Goal: Contribute content: Add original content to the website for others to see

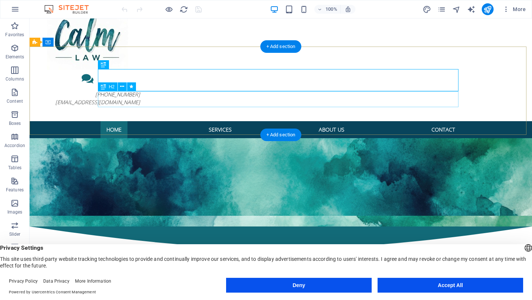
scroll to position [72, 0]
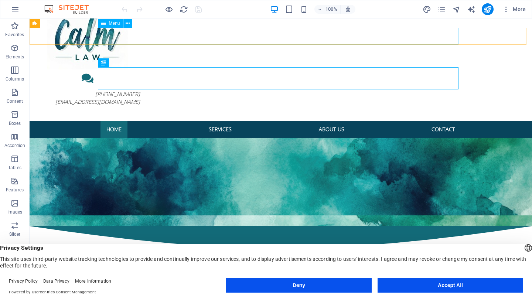
click at [105, 23] on icon at bounding box center [103, 23] width 5 height 9
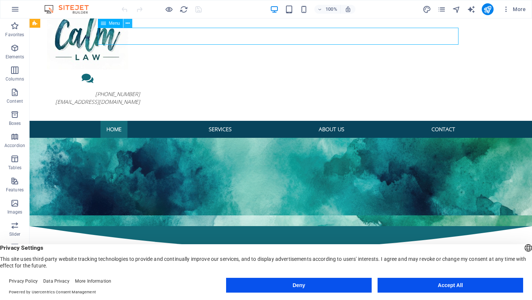
click at [129, 24] on icon at bounding box center [128, 24] width 4 height 8
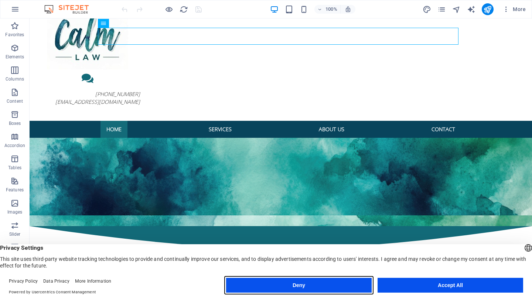
click at [321, 286] on button "Deny" at bounding box center [299, 285] width 146 height 15
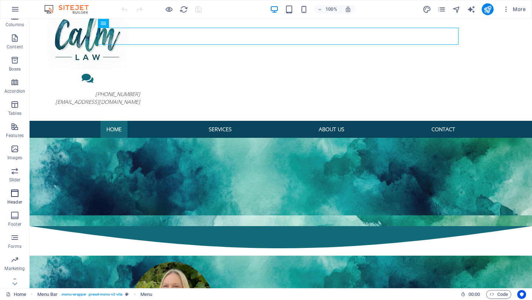
scroll to position [63, 0]
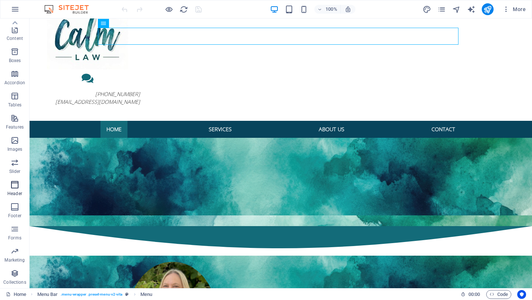
click at [15, 187] on icon "button" at bounding box center [14, 184] width 9 height 9
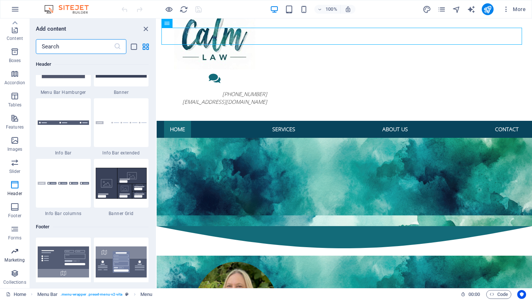
scroll to position [0, 0]
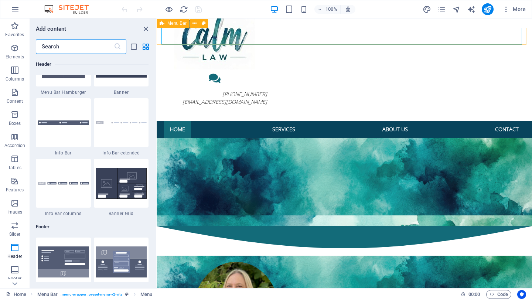
click at [174, 24] on span "Menu Bar" at bounding box center [176, 23] width 19 height 4
click at [194, 24] on icon at bounding box center [195, 24] width 4 height 8
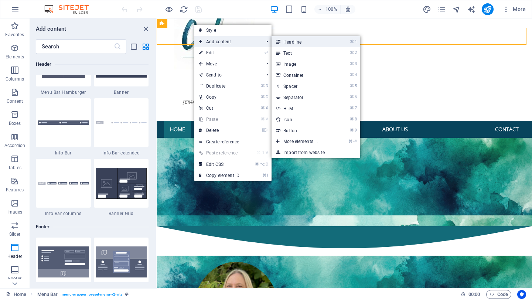
click at [289, 43] on link "⌘ 1 Headline" at bounding box center [302, 41] width 61 height 11
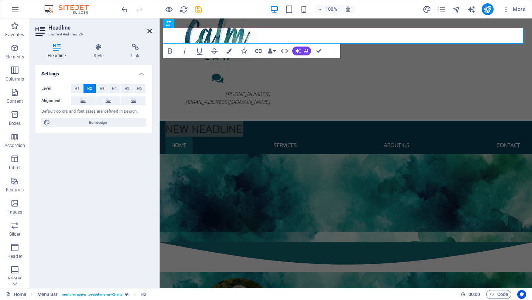
click at [149, 31] on icon at bounding box center [149, 31] width 4 height 6
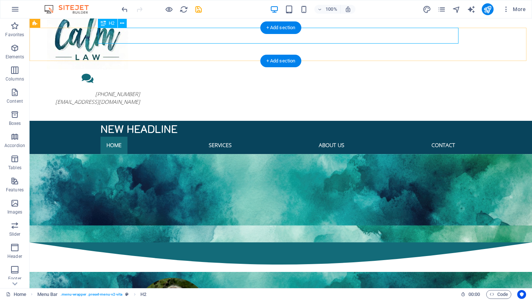
click at [225, 121] on div "New headline" at bounding box center [281, 129] width 361 height 16
click at [122, 23] on icon at bounding box center [122, 24] width 4 height 8
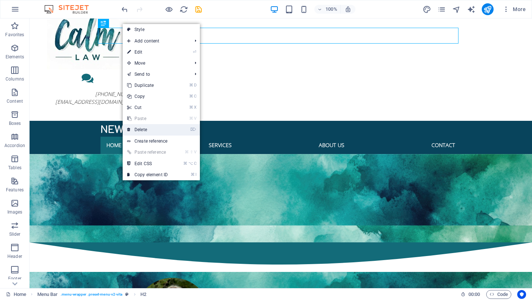
click at [144, 129] on link "⌦ Delete" at bounding box center [148, 129] width 50 height 11
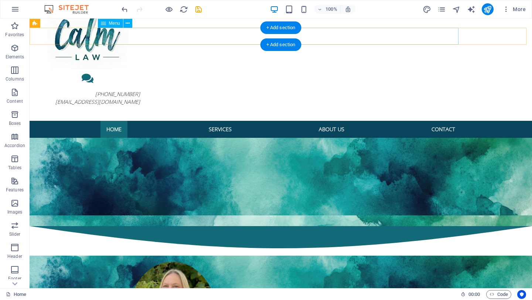
click at [397, 121] on nav "Home Services About Us Contact" at bounding box center [281, 129] width 361 height 17
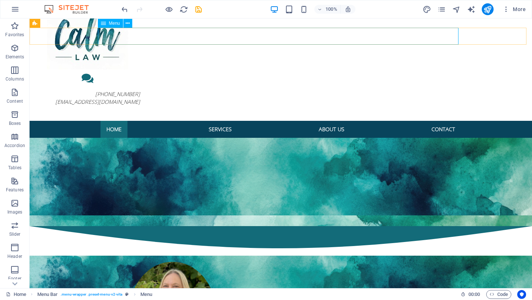
click at [104, 23] on icon at bounding box center [103, 23] width 5 height 9
click at [127, 24] on icon at bounding box center [128, 24] width 4 height 8
click at [146, 121] on nav "Home Services About Us Contact" at bounding box center [281, 129] width 361 height 17
click at [42, 23] on span "Menu Bar" at bounding box center [49, 23] width 19 height 4
click at [67, 24] on icon at bounding box center [67, 24] width 4 height 8
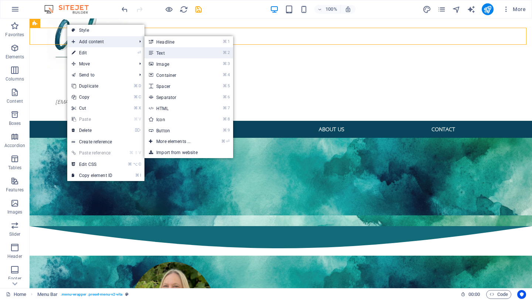
click at [161, 54] on link "⌘ 2 Text" at bounding box center [174, 52] width 61 height 11
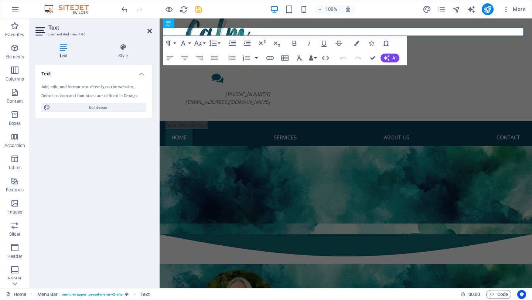
click at [149, 31] on icon at bounding box center [149, 31] width 4 height 6
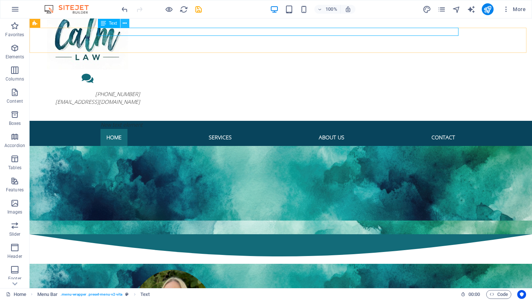
click at [125, 24] on icon at bounding box center [125, 24] width 4 height 8
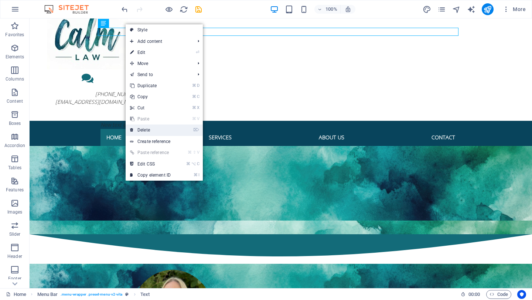
click at [144, 128] on link "⌦ Delete" at bounding box center [151, 130] width 50 height 11
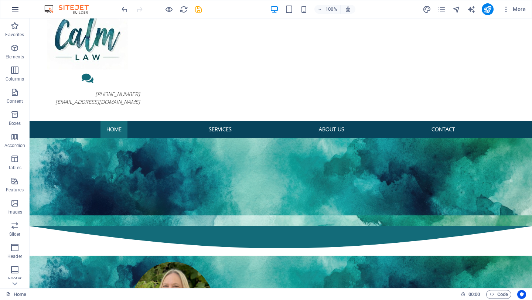
click at [16, 10] on icon "button" at bounding box center [15, 9] width 9 height 9
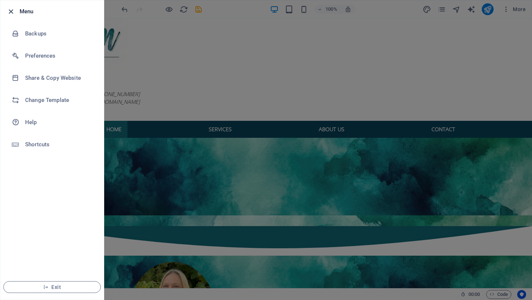
click at [10, 11] on icon "button" at bounding box center [11, 11] width 8 height 8
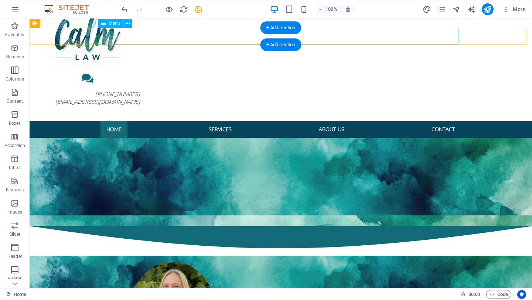
click at [163, 121] on nav "Home Services About Us Contact" at bounding box center [281, 129] width 361 height 17
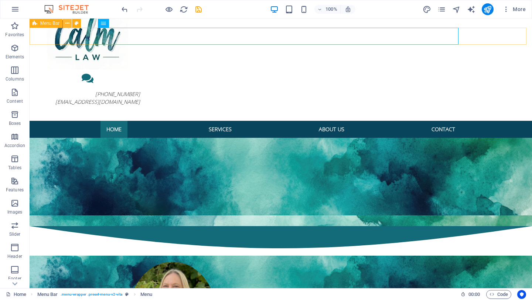
click at [68, 23] on icon at bounding box center [67, 24] width 4 height 8
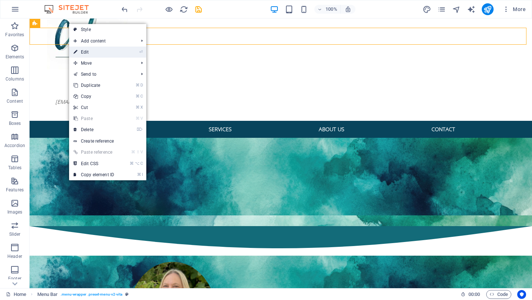
click at [82, 52] on link "⏎ Edit" at bounding box center [94, 52] width 50 height 11
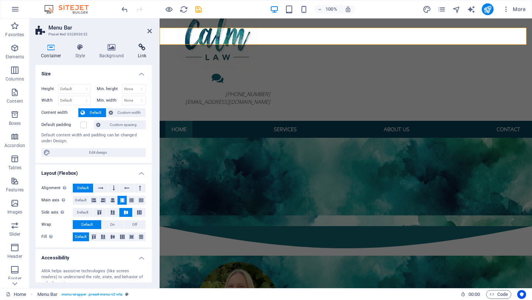
click at [144, 47] on icon at bounding box center [142, 47] width 20 height 7
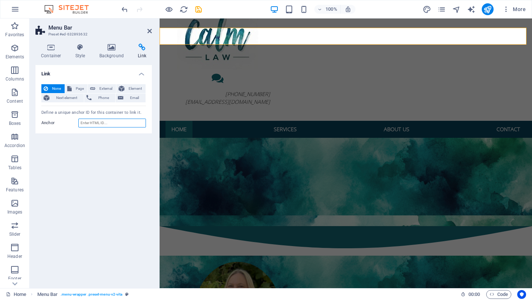
click at [88, 123] on input "Anchor" at bounding box center [112, 123] width 68 height 9
type input "Get Started Online"
click at [96, 149] on div "Link None Page External Element Next element Phone Email Page Home Services Our…" at bounding box center [93, 173] width 116 height 217
click at [116, 124] on input "Get Started Online" at bounding box center [112, 123] width 68 height 9
click at [110, 152] on div "Link None Page External Element Next element Phone Email Page Home Services Our…" at bounding box center [93, 173] width 116 height 217
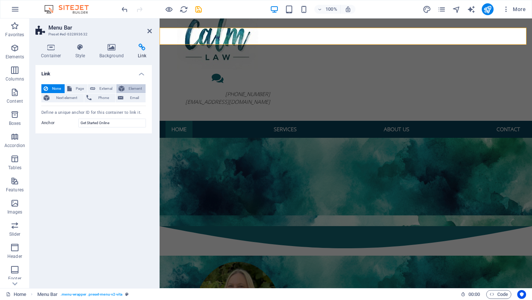
click at [125, 90] on button "Element" at bounding box center [130, 88] width 29 height 9
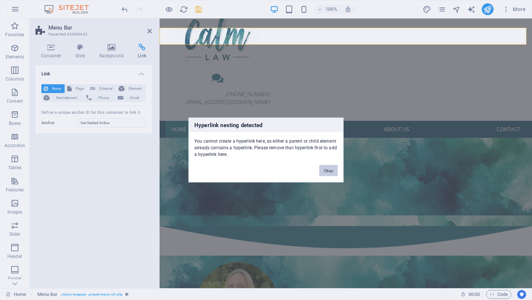
click at [326, 171] on button "Okay" at bounding box center [328, 170] width 18 height 11
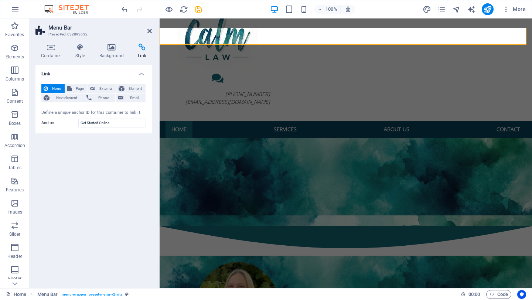
click at [123, 139] on div "Link None Page External Element Next element Phone Email Page Home Services Our…" at bounding box center [93, 173] width 116 height 217
click at [150, 30] on icon at bounding box center [149, 31] width 4 height 6
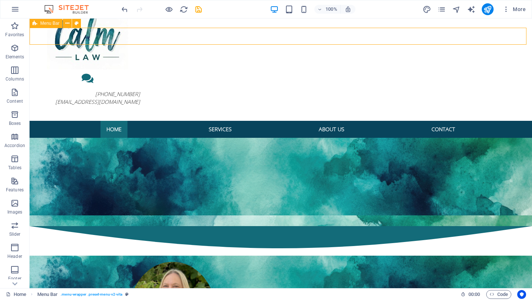
click at [44, 25] on span "Menu Bar" at bounding box center [49, 23] width 19 height 4
click at [68, 23] on icon at bounding box center [67, 24] width 4 height 8
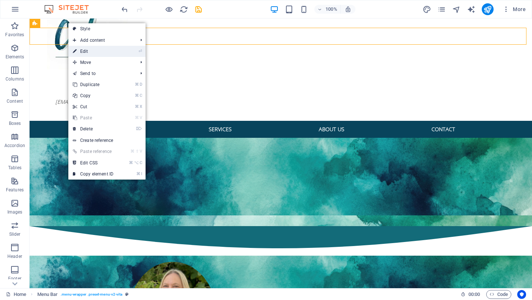
click at [84, 52] on link "⏎ Edit" at bounding box center [93, 51] width 50 height 11
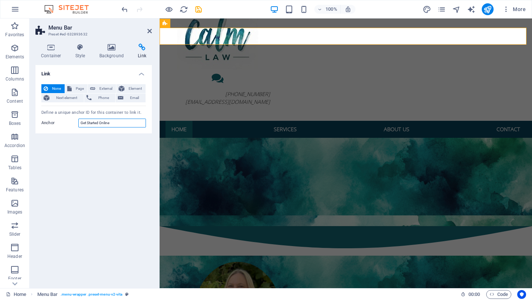
click at [117, 123] on input "Get Started Online" at bounding box center [112, 123] width 68 height 9
drag, startPoint x: 119, startPoint y: 120, endPoint x: 84, endPoint y: 120, distance: 35.1
click at [84, 120] on input "Get Started Online" at bounding box center [112, 123] width 68 height 9
type input "G"
click at [54, 52] on h4 "Container" at bounding box center [52, 52] width 34 height 16
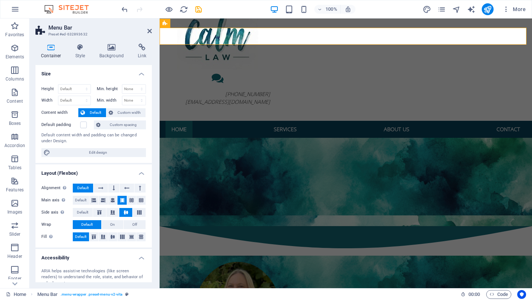
scroll to position [69, 0]
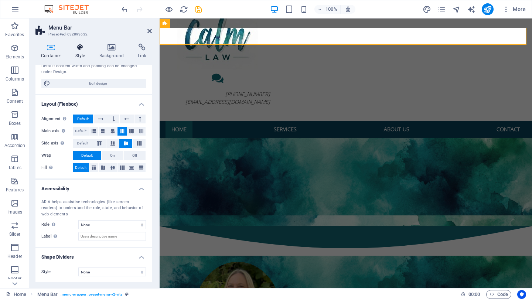
click at [78, 48] on icon at bounding box center [80, 47] width 21 height 7
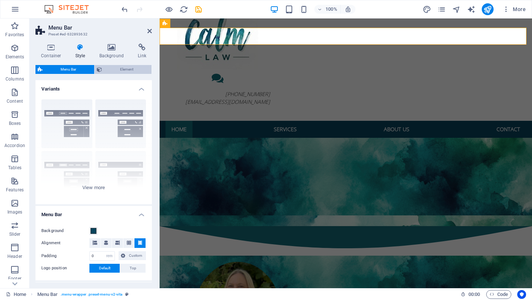
click at [117, 69] on span "Element" at bounding box center [126, 69] width 45 height 9
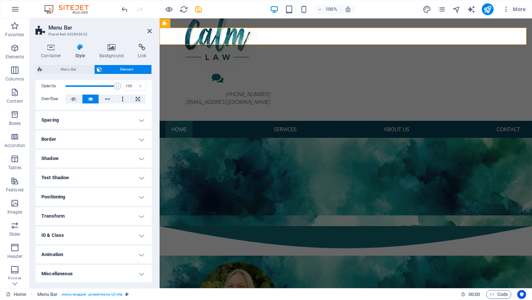
scroll to position [0, 0]
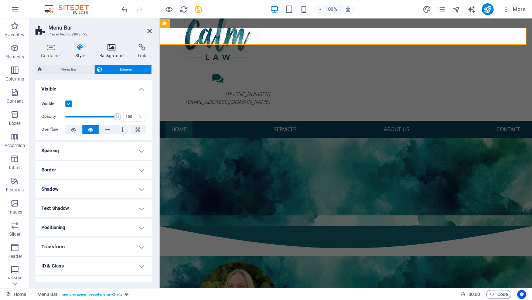
click at [114, 51] on h4 "Background" at bounding box center [113, 52] width 39 height 16
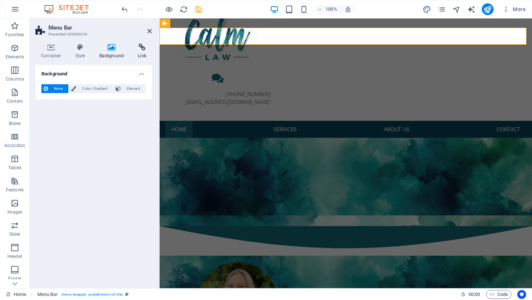
click at [144, 50] on icon at bounding box center [142, 47] width 20 height 7
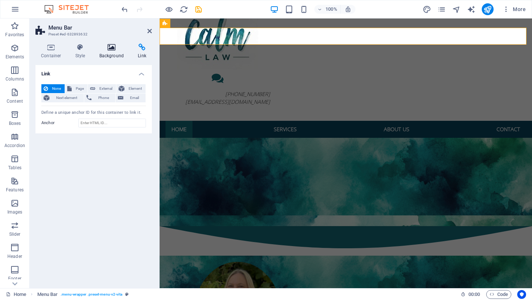
click at [112, 50] on icon at bounding box center [112, 47] width 36 height 7
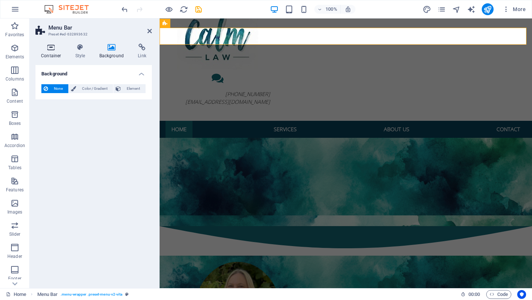
click at [52, 47] on icon at bounding box center [50, 47] width 31 height 7
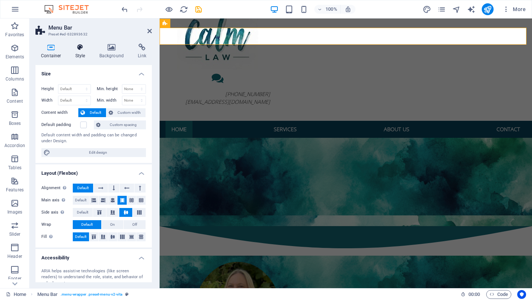
click at [80, 51] on icon at bounding box center [80, 47] width 21 height 7
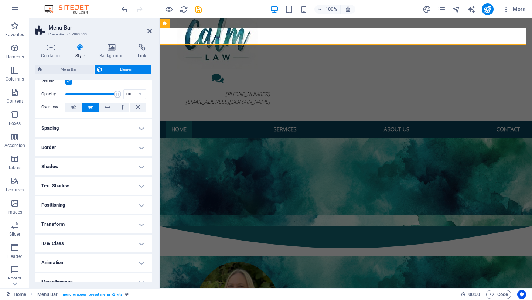
scroll to position [31, 0]
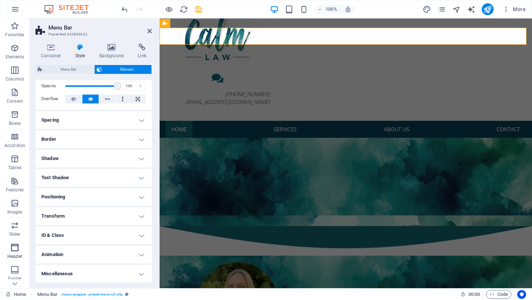
click at [16, 249] on icon "button" at bounding box center [14, 247] width 9 height 9
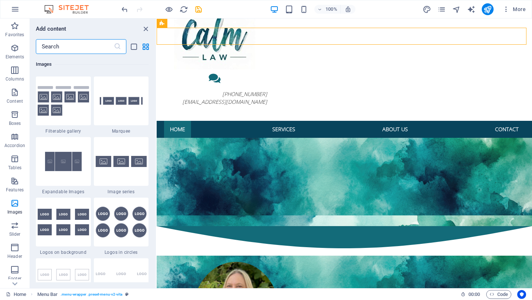
scroll to position [3924, 0]
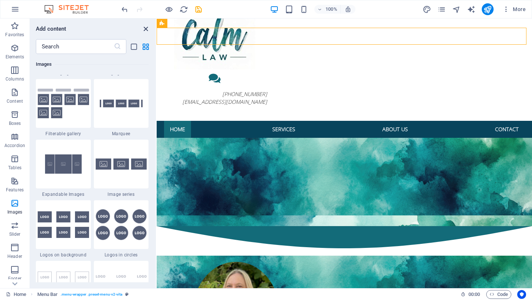
click at [146, 28] on icon "close panel" at bounding box center [146, 29] width 8 height 8
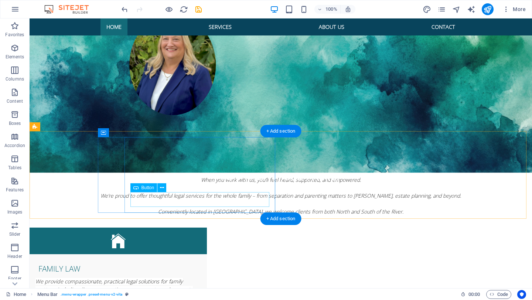
scroll to position [320, 0]
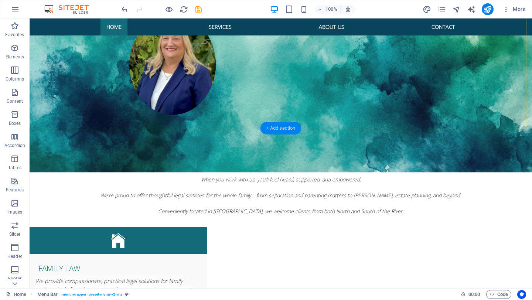
click at [268, 128] on div "+ Add section" at bounding box center [280, 128] width 41 height 13
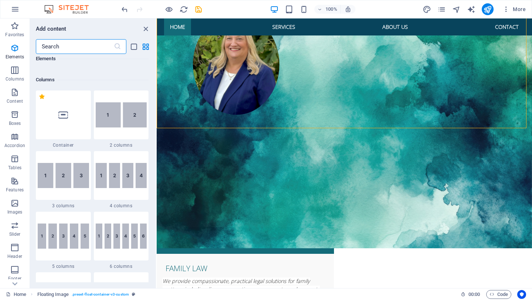
scroll to position [344, 0]
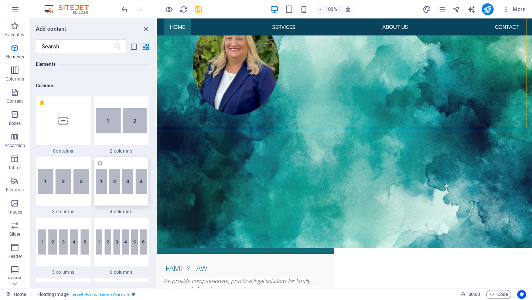
click at [113, 198] on div at bounding box center [121, 181] width 55 height 49
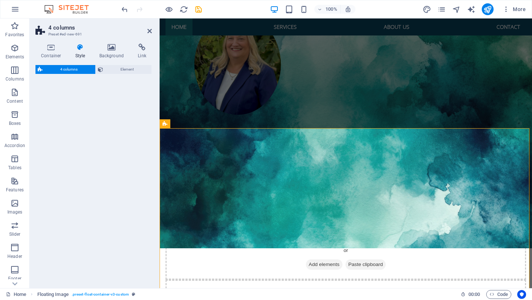
select select "rem"
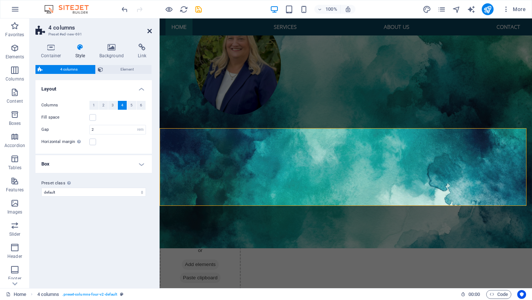
click at [150, 30] on icon at bounding box center [149, 31] width 4 height 6
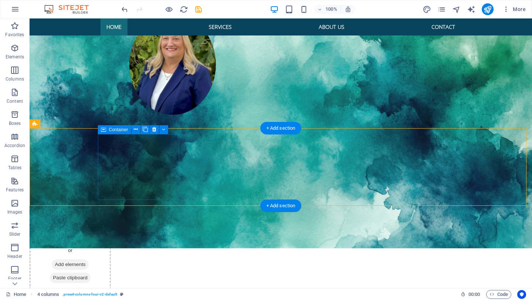
click at [88, 259] on span "Add elements" at bounding box center [70, 264] width 37 height 10
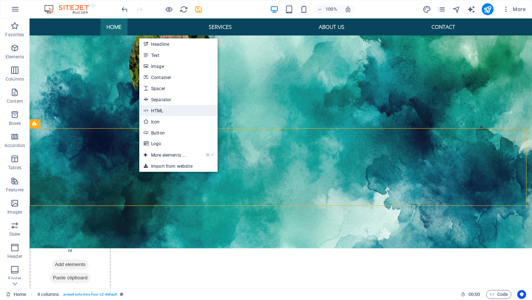
click at [159, 110] on link "HTML" at bounding box center [178, 110] width 78 height 11
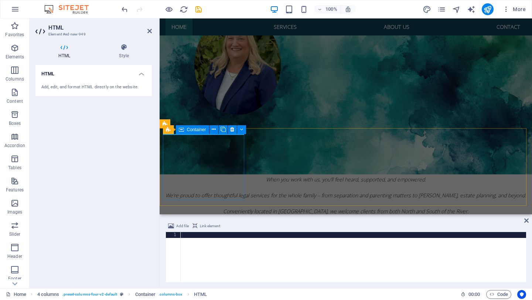
click at [187, 227] on div at bounding box center [200, 227] width 81 height 0
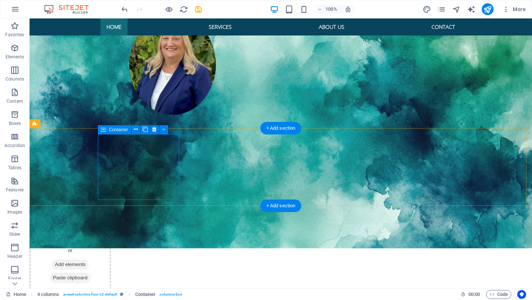
click at [88, 259] on span "Add elements" at bounding box center [70, 264] width 37 height 10
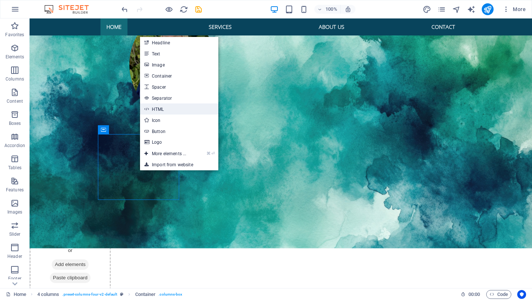
click at [159, 107] on link "HTML" at bounding box center [179, 108] width 78 height 11
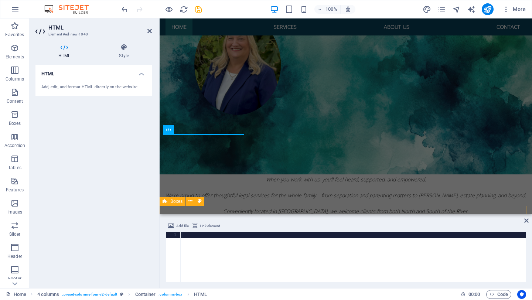
click at [200, 252] on div at bounding box center [353, 263] width 346 height 62
type textarea "<iframe src="[URL][DOMAIN_NAME][DOMAIN_NAME]" style="display: block;" framebord…"
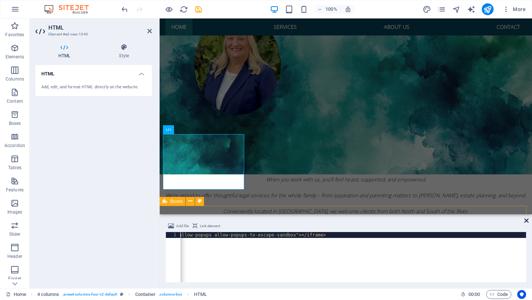
click at [527, 219] on icon at bounding box center [526, 221] width 4 height 6
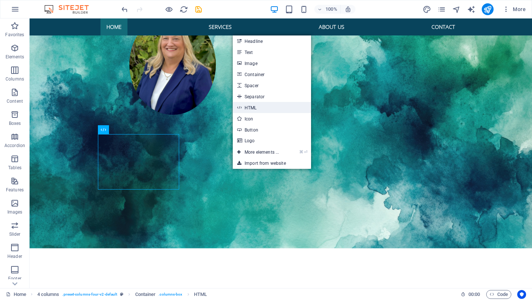
click at [251, 110] on link "HTML" at bounding box center [272, 107] width 78 height 11
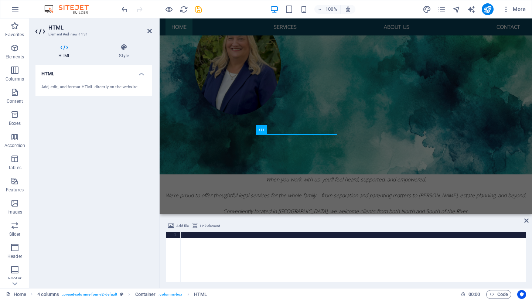
click at [228, 252] on div at bounding box center [353, 263] width 346 height 62
paste textarea "<iframe src="[URL][DOMAIN_NAME][DOMAIN_NAME][PERSON_NAME]" style="display: bloc…"
type textarea "<iframe src="[URL][DOMAIN_NAME][DOMAIN_NAME][PERSON_NAME]" style="display: bloc…"
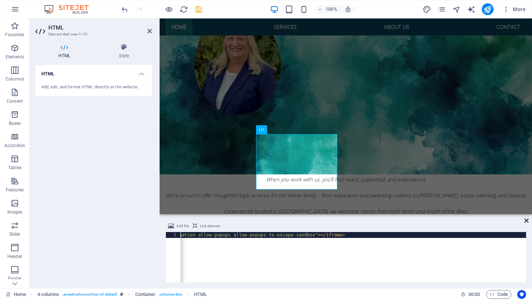
click at [526, 220] on icon at bounding box center [526, 221] width 4 height 6
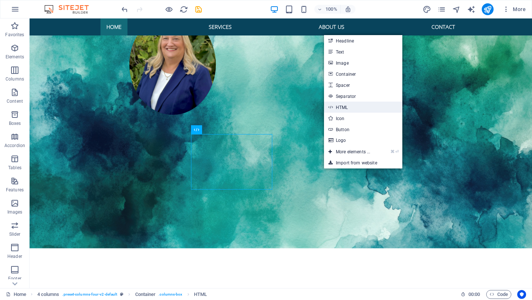
click at [341, 109] on link "HTML" at bounding box center [363, 107] width 78 height 11
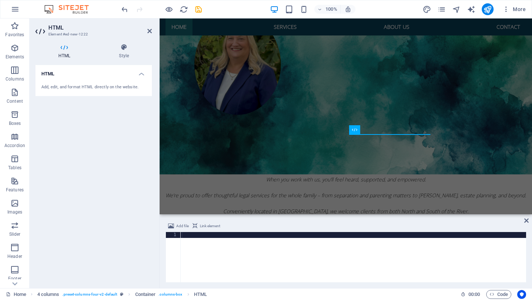
click at [270, 262] on div at bounding box center [353, 263] width 346 height 62
paste textarea "<iframe src="[URL][DOMAIN_NAME][DOMAIN_NAME]" style="display: block;" framebord…"
type textarea "<iframe src="[URL][DOMAIN_NAME][DOMAIN_NAME]" style="display: block;" framebord…"
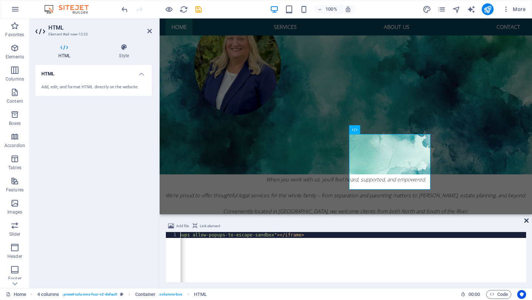
click at [527, 221] on icon at bounding box center [526, 221] width 4 height 6
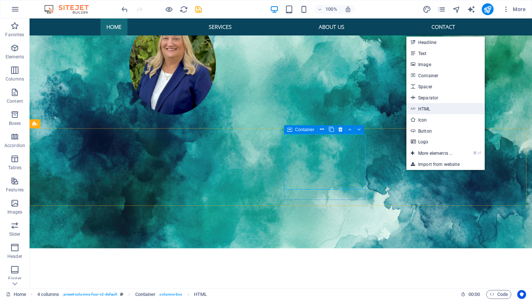
click at [429, 107] on link "HTML" at bounding box center [445, 108] width 78 height 11
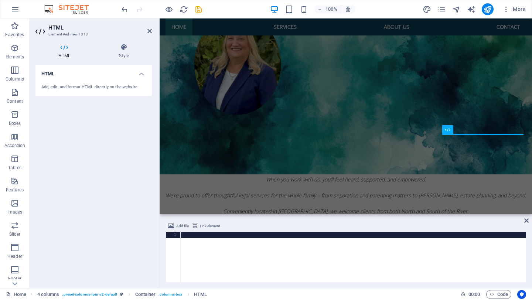
click at [270, 242] on div at bounding box center [353, 263] width 346 height 62
type textarea "<iframe src="[URL][DOMAIN_NAME][DOMAIN_NAME]" style="display: block;" framebord…"
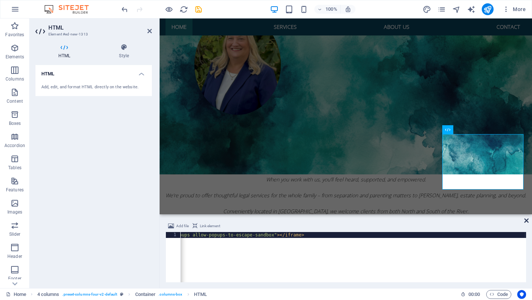
click at [526, 219] on icon at bounding box center [526, 221] width 4 height 6
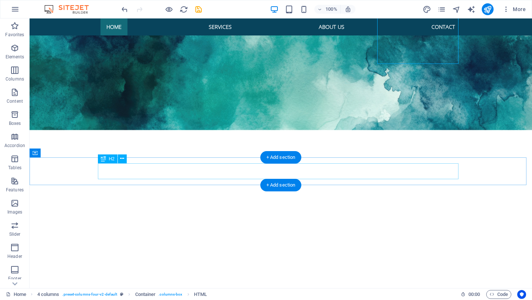
scroll to position [445, 0]
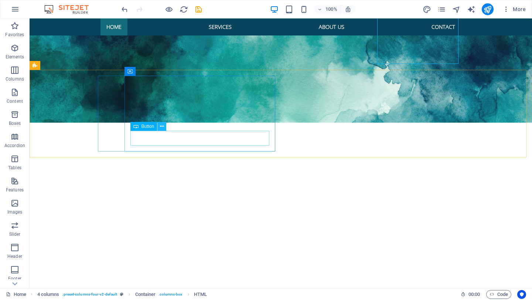
click at [161, 127] on icon at bounding box center [162, 127] width 4 height 8
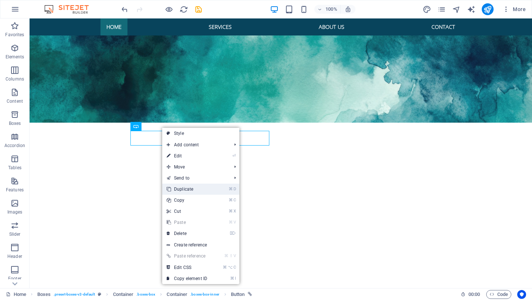
click at [183, 190] on link "⌘ D Duplicate" at bounding box center [187, 189] width 50 height 11
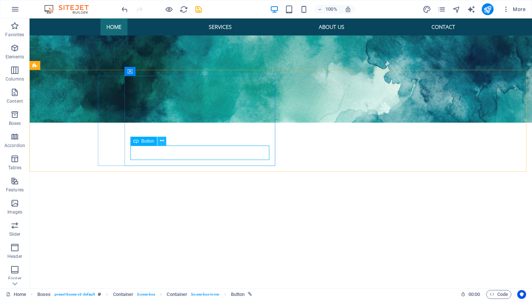
click at [163, 142] on icon at bounding box center [162, 141] width 4 height 8
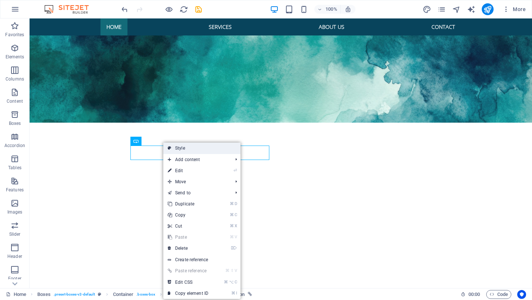
click at [176, 149] on link "Style" at bounding box center [201, 148] width 77 height 11
select select "rem"
select select "preset-boxes-v3-default"
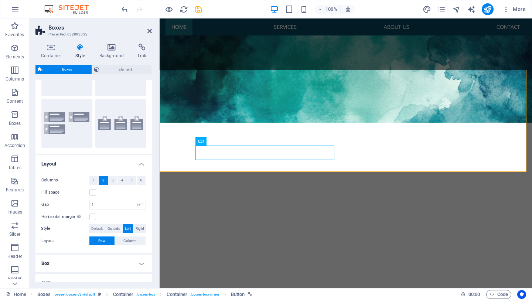
scroll to position [60, 0]
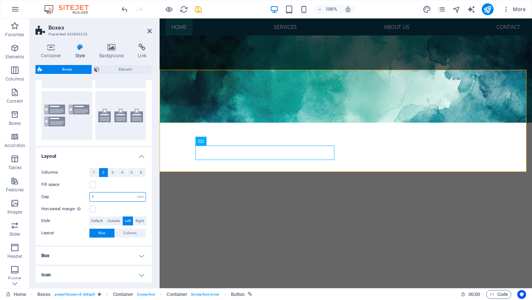
click at [98, 196] on input "1" at bounding box center [118, 197] width 56 height 9
type input "2"
click at [61, 239] on div "Columns 1 2 3 4 5 6 Fill space Gap 2 px rem % vh vw Horizontal margin Only if t…" at bounding box center [93, 203] width 119 height 85
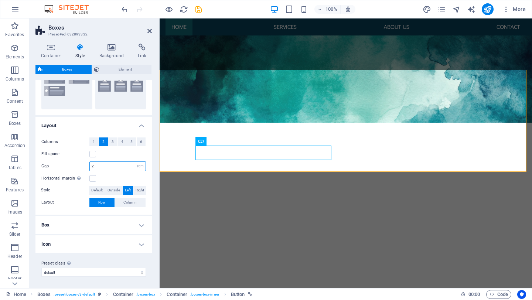
click at [102, 165] on input "2" at bounding box center [118, 166] width 56 height 9
type input "1"
click at [63, 209] on div "Columns 1 2 3 4 5 6 Fill space Gap 1 px rem % vh vw Horizontal margin Only if t…" at bounding box center [93, 172] width 119 height 85
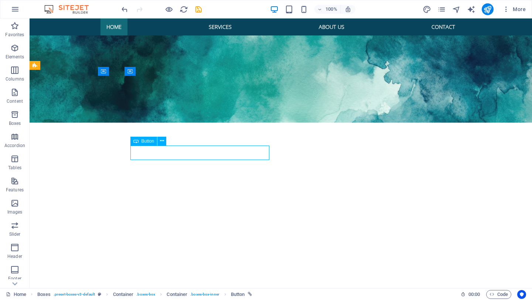
drag, startPoint x: 102, startPoint y: 154, endPoint x: 232, endPoint y: 156, distance: 130.1
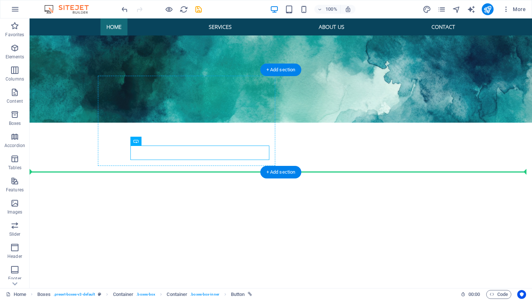
drag, startPoint x: 200, startPoint y: 154, endPoint x: 202, endPoint y: 160, distance: 6.9
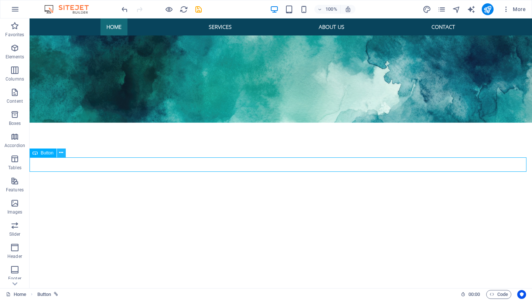
click at [62, 152] on icon at bounding box center [61, 153] width 4 height 8
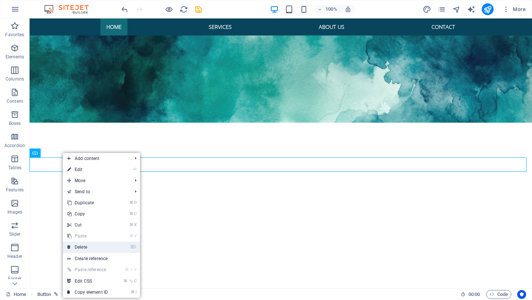
click at [82, 247] on link "⌦ Delete" at bounding box center [88, 247] width 50 height 11
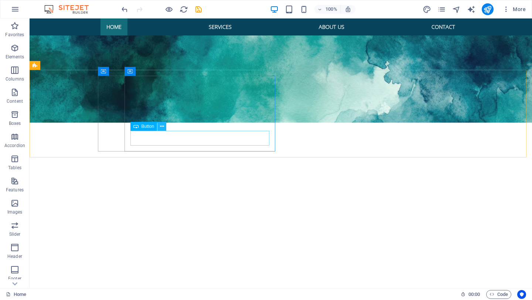
click at [161, 126] on icon at bounding box center [162, 127] width 4 height 8
click at [144, 127] on span "Button" at bounding box center [148, 126] width 13 height 4
click at [161, 127] on icon at bounding box center [162, 127] width 4 height 8
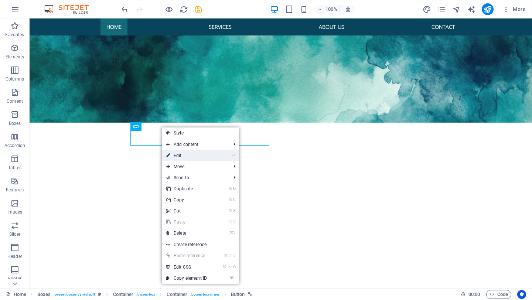
click at [177, 155] on link "⏎ Edit" at bounding box center [187, 155] width 50 height 11
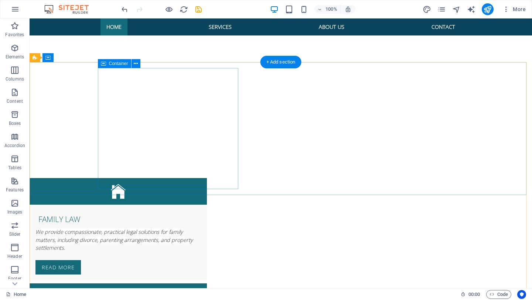
scroll to position [618, 0]
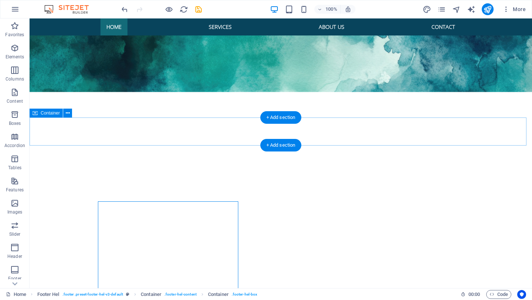
scroll to position [463, 0]
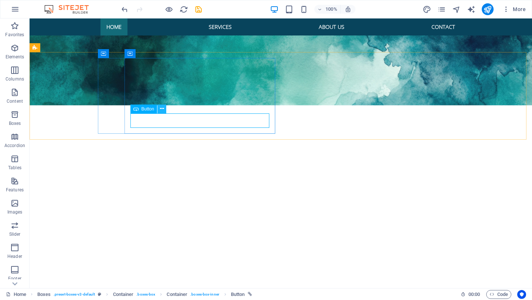
click at [161, 107] on icon at bounding box center [162, 109] width 4 height 8
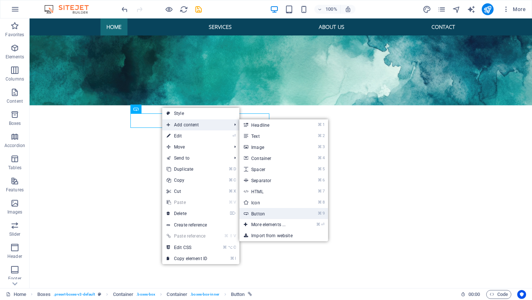
click at [256, 214] on link "⌘ 9 Button" at bounding box center [269, 213] width 61 height 11
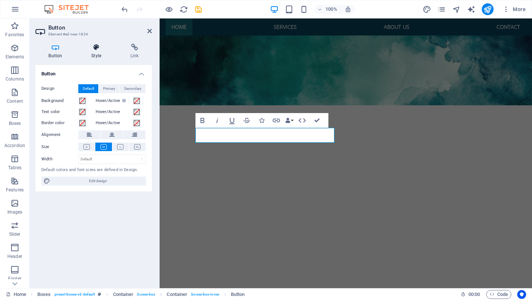
click at [96, 50] on icon at bounding box center [96, 47] width 36 height 7
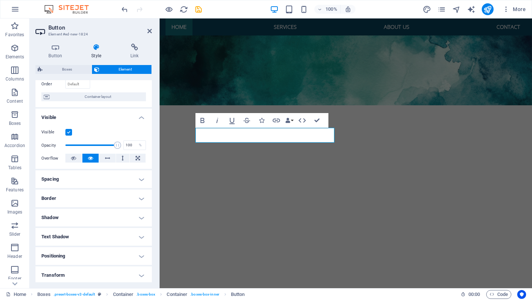
scroll to position [53, 0]
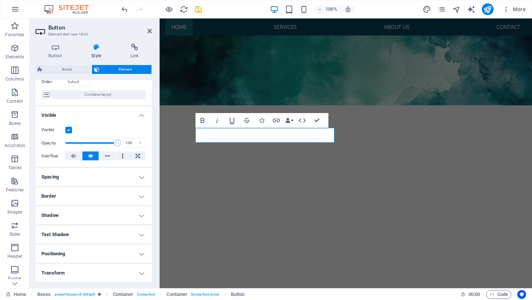
click at [84, 176] on h4 "Spacing" at bounding box center [93, 177] width 116 height 18
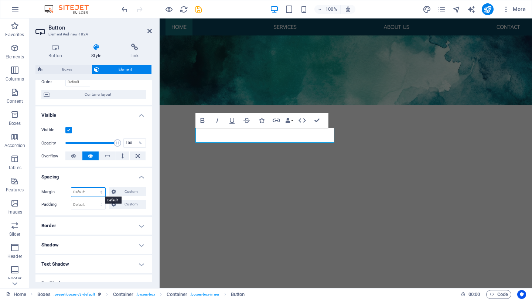
click at [101, 193] on select "Default auto px % rem vw vh Custom" at bounding box center [88, 192] width 34 height 9
select select "px"
click at [94, 188] on select "Default auto px % rem vw vh Custom" at bounding box center [88, 192] width 34 height 9
type input "0"
click at [79, 193] on input "0" at bounding box center [88, 192] width 34 height 9
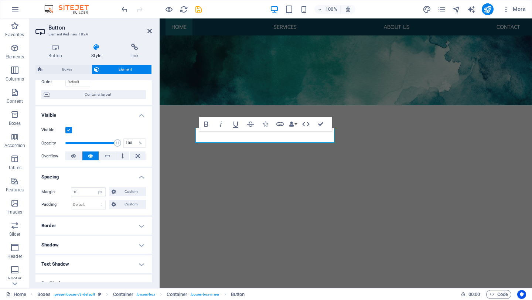
click at [89, 211] on div "Margin 10 Default auto px % rem vw vh Custom Custom 10 auto px % rem vw vh 10 a…" at bounding box center [93, 198] width 116 height 34
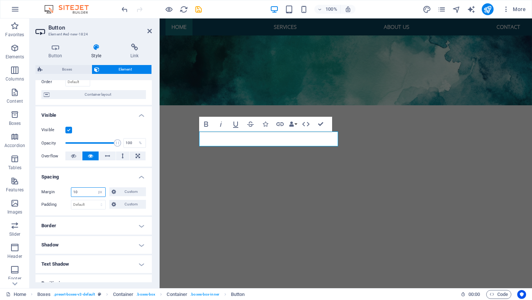
drag, startPoint x: 80, startPoint y: 193, endPoint x: 71, endPoint y: 193, distance: 8.9
click at [71, 193] on input "10" at bounding box center [88, 192] width 34 height 9
type input "0"
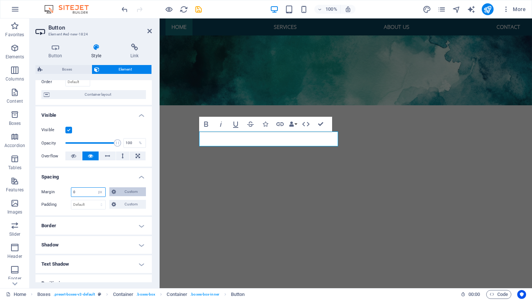
type input "0"
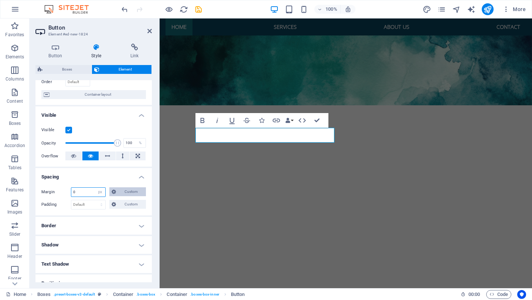
type input "0"
click at [113, 193] on icon at bounding box center [114, 191] width 4 height 9
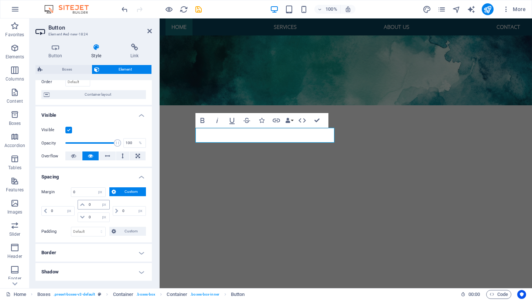
click at [82, 204] on icon at bounding box center [82, 204] width 4 height 4
click at [89, 204] on input "0" at bounding box center [98, 204] width 22 height 9
click at [92, 204] on input "0" at bounding box center [98, 204] width 22 height 9
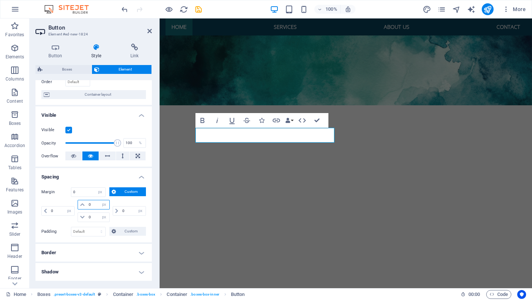
type input "10"
select select "DISABLED_OPTION_VALUE"
type input "10"
click at [59, 198] on div "Margin Default auto px % rem vw vh Custom Custom 0 auto px % rem vw vh 10 auto …" at bounding box center [93, 205] width 105 height 37
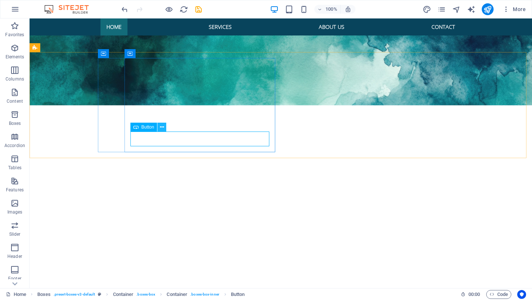
click at [163, 126] on icon at bounding box center [162, 127] width 4 height 8
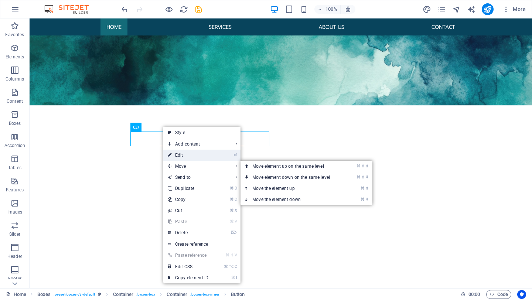
click at [180, 154] on link "⏎ Edit" at bounding box center [188, 155] width 50 height 11
select select "px"
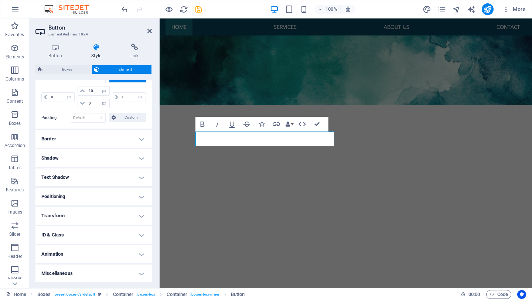
scroll to position [0, 0]
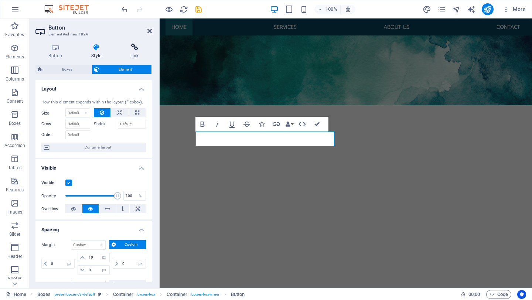
click at [136, 49] on icon at bounding box center [134, 47] width 35 height 7
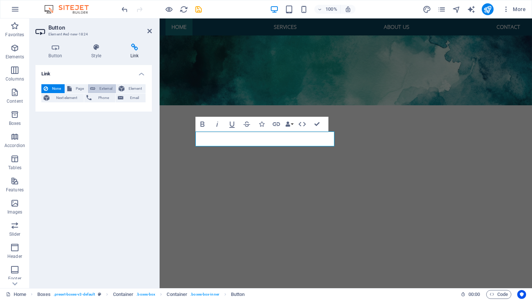
click at [98, 90] on span "External" at bounding box center [106, 88] width 16 height 9
select select "blank"
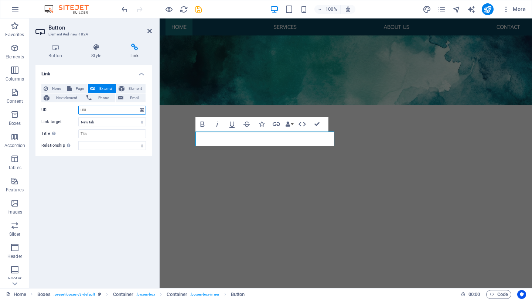
paste input "[URL][DOMAIN_NAME]"
type input "[URL][DOMAIN_NAME]"
click at [96, 179] on div "Link None Page External Element Next element Phone Email Page Home Services Our…" at bounding box center [93, 173] width 116 height 217
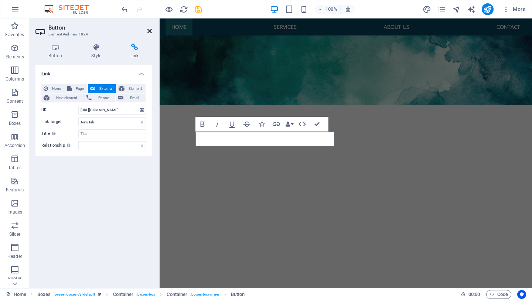
click at [149, 30] on icon at bounding box center [149, 31] width 4 height 6
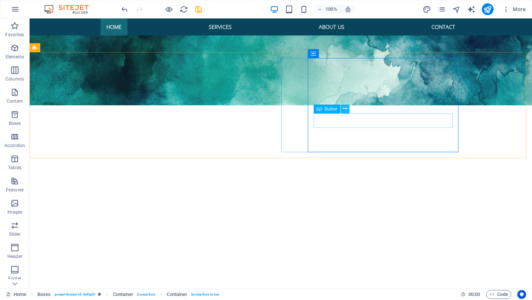
click at [346, 109] on icon at bounding box center [345, 109] width 4 height 8
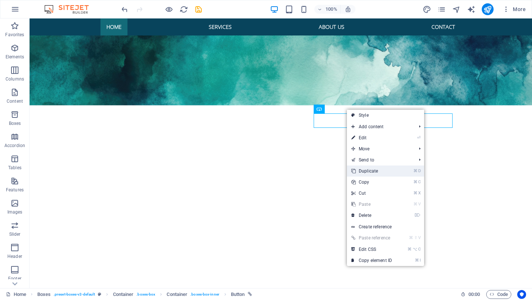
click at [364, 172] on link "⌘ D Duplicate" at bounding box center [372, 171] width 50 height 11
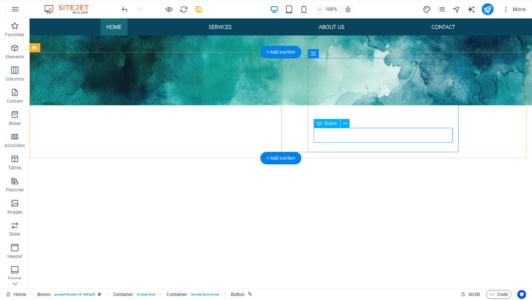
click at [345, 124] on icon at bounding box center [345, 124] width 4 height 8
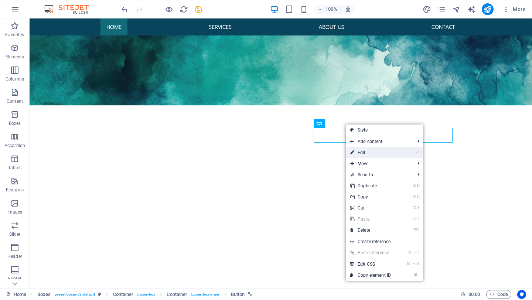
click at [360, 150] on link "⏎ Edit" at bounding box center [371, 152] width 50 height 11
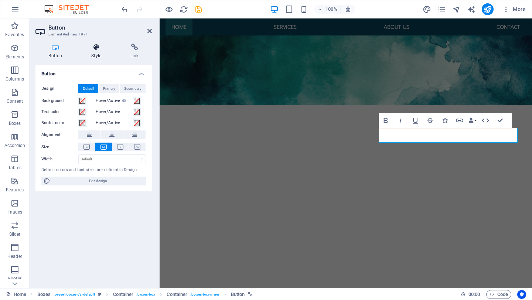
click at [95, 47] on icon at bounding box center [96, 47] width 36 height 7
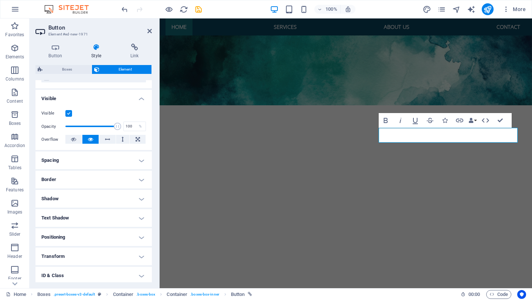
scroll to position [110, 0]
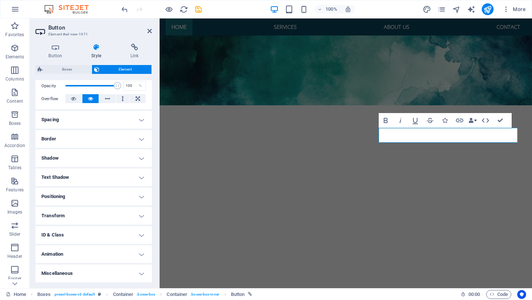
click at [140, 119] on h4 "Spacing" at bounding box center [93, 120] width 116 height 18
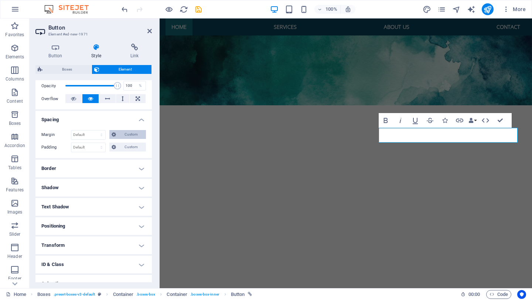
click at [113, 134] on icon at bounding box center [114, 134] width 4 height 9
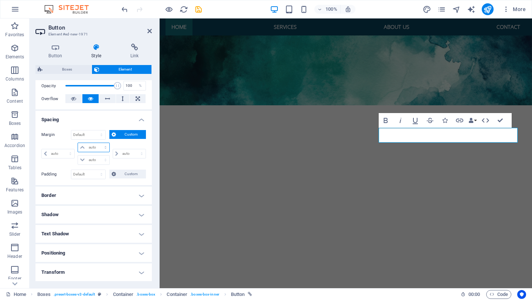
click at [83, 147] on select "auto px % rem vw vh" at bounding box center [93, 147] width 31 height 9
select select "px"
click at [98, 143] on select "auto px % rem vw vh" at bounding box center [93, 147] width 31 height 9
type input "0"
select select "px"
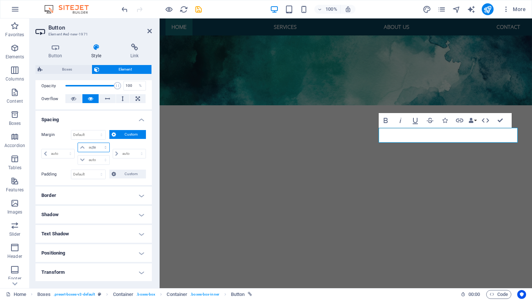
type input "0"
select select "px"
type input "0"
select select "px"
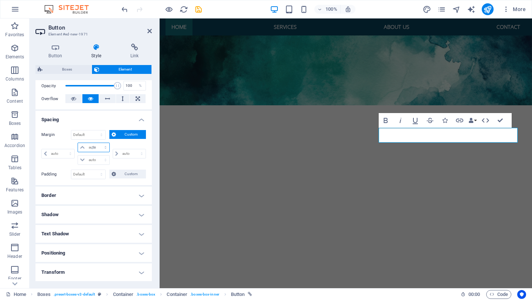
type input "0"
select select "px"
click at [93, 149] on input "0" at bounding box center [98, 147] width 22 height 9
click at [89, 148] on input "0" at bounding box center [98, 147] width 22 height 9
type input "10"
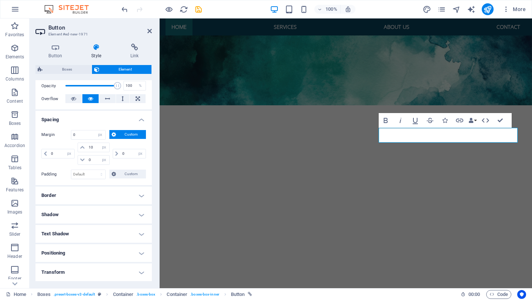
select select "DISABLED_OPTION_VALUE"
click at [49, 142] on div "Margin Default auto px % rem vw vh Custom Custom 0 auto px % rem vw vh 10 auto …" at bounding box center [93, 148] width 105 height 37
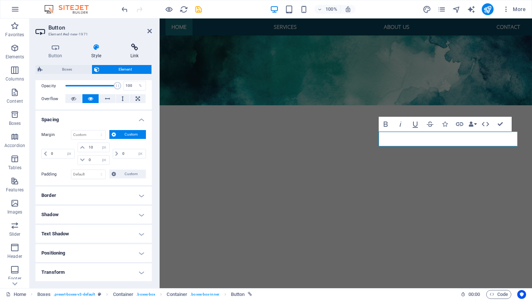
click at [136, 50] on icon at bounding box center [134, 47] width 35 height 7
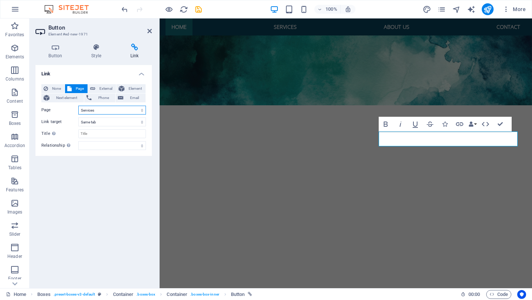
click at [104, 109] on select "Home Services Our Staff Legal Notice Contact Us Privacy" at bounding box center [112, 110] width 68 height 9
click at [103, 88] on span "External" at bounding box center [106, 88] width 16 height 9
select select "blank"
drag, startPoint x: 103, startPoint y: 110, endPoint x: 68, endPoint y: 110, distance: 34.7
click at [68, 110] on div "URL /12408927" at bounding box center [93, 110] width 105 height 9
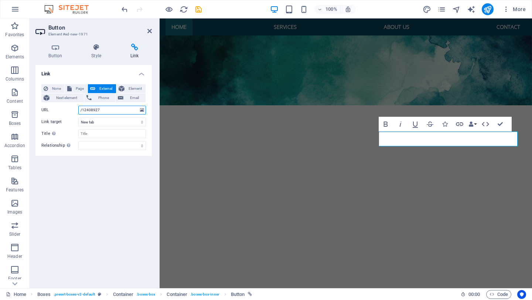
paste input "[URL][DOMAIN_NAME][PERSON_NAME]"
type input "[URL][DOMAIN_NAME][PERSON_NAME]"
click at [86, 159] on div "Link None Page External Element Next element Phone Email Page Home Services Our…" at bounding box center [93, 173] width 116 height 217
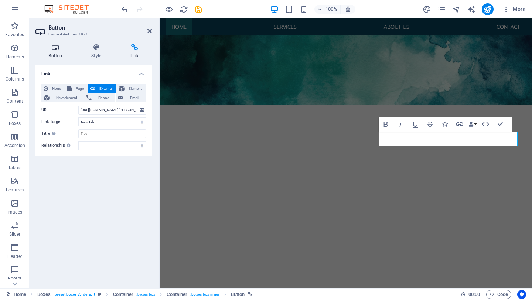
click at [58, 50] on icon at bounding box center [55, 47] width 40 height 7
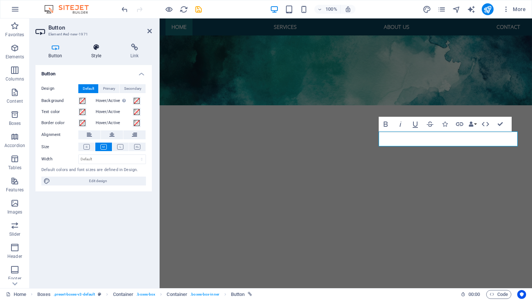
click at [96, 54] on h4 "Style" at bounding box center [97, 52] width 39 height 16
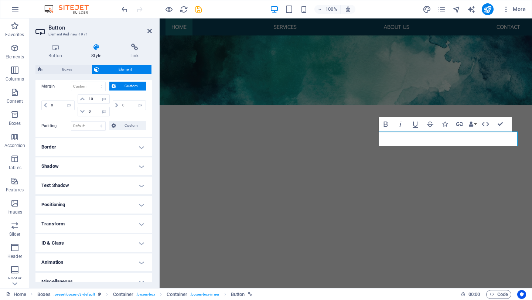
scroll to position [167, 0]
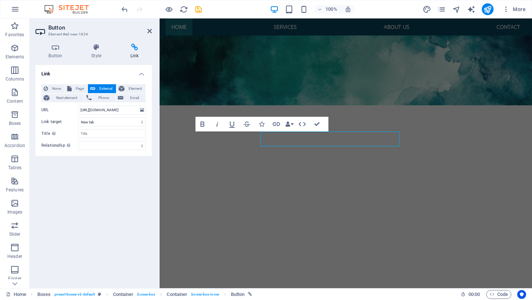
click at [156, 140] on div "Button Style Link Button Design Default Primary Secondary Background Hover/Acti…" at bounding box center [94, 163] width 128 height 251
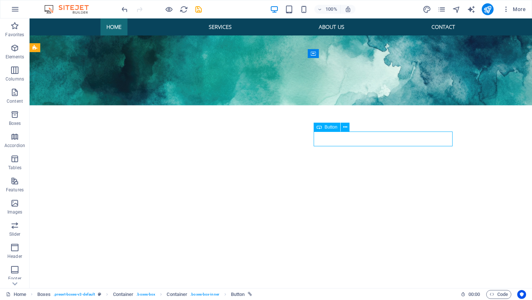
select select "px"
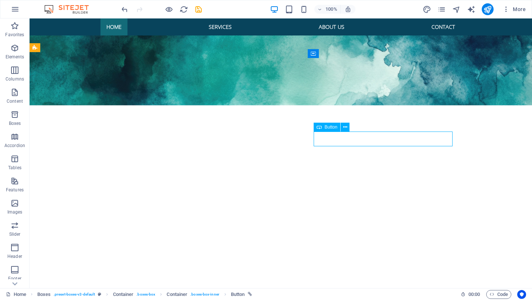
select select "px"
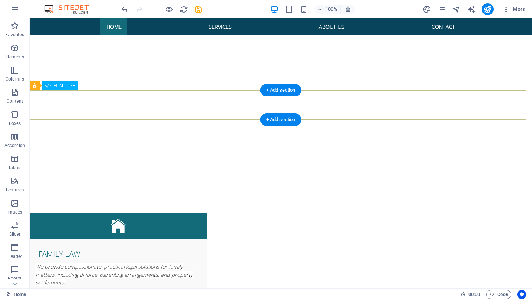
scroll to position [576, 0]
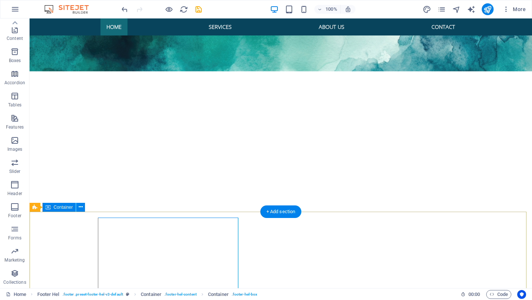
scroll to position [484, 0]
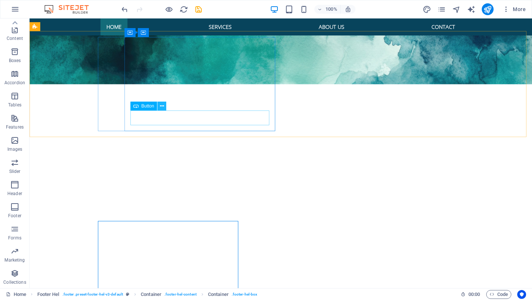
click at [162, 105] on icon at bounding box center [162, 106] width 4 height 8
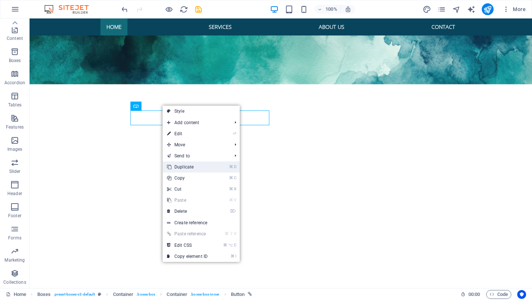
click at [183, 169] on link "⌘ D Duplicate" at bounding box center [188, 166] width 50 height 11
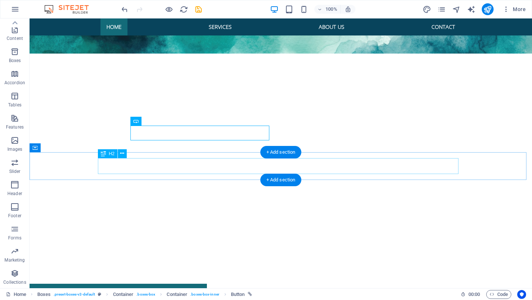
scroll to position [564, 0]
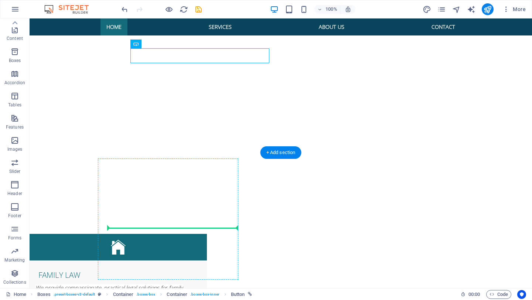
drag, startPoint x: 184, startPoint y: 57, endPoint x: 161, endPoint y: 227, distance: 171.4
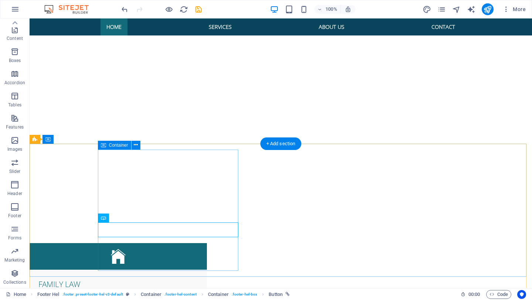
click at [130, 218] on icon at bounding box center [129, 218] width 4 height 8
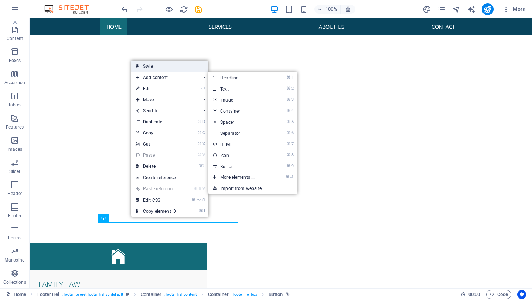
click at [151, 68] on link "Style" at bounding box center [169, 66] width 77 height 11
select select "%"
select select "rem"
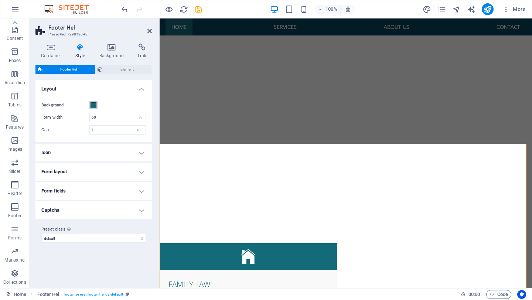
click at [92, 105] on span at bounding box center [94, 105] width 6 height 6
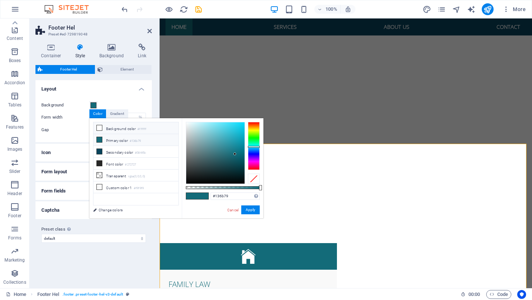
click at [99, 128] on icon at bounding box center [99, 127] width 5 height 5
type input "#ffffff"
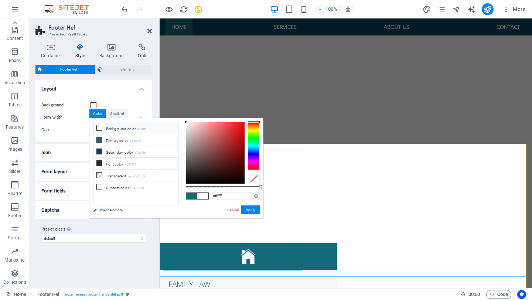
click at [254, 209] on button "Apply" at bounding box center [250, 209] width 18 height 9
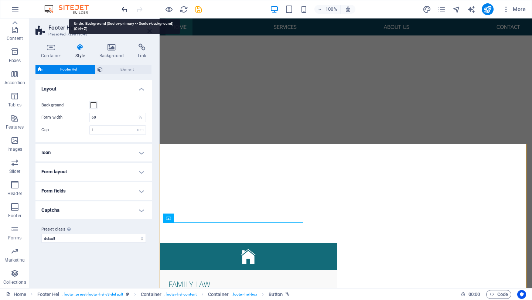
click at [125, 8] on icon "undo" at bounding box center [124, 9] width 8 height 8
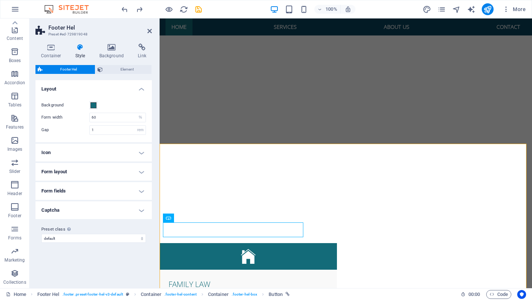
click at [115, 250] on div "Variants Default Layout Background Form width 60 px rem % vh vw Gap 1 px rem % …" at bounding box center [93, 181] width 116 height 202
click at [195, 219] on icon at bounding box center [195, 218] width 4 height 8
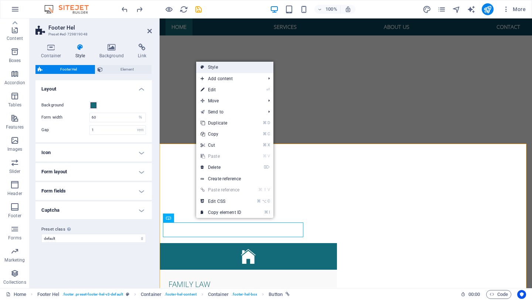
click at [217, 68] on link "Style" at bounding box center [234, 67] width 77 height 11
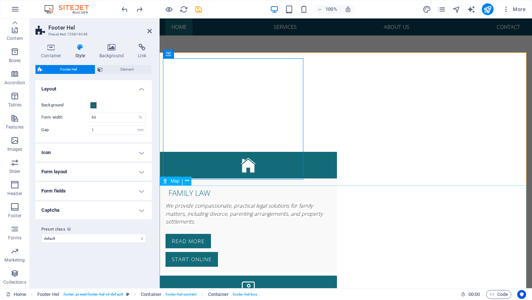
scroll to position [677, 0]
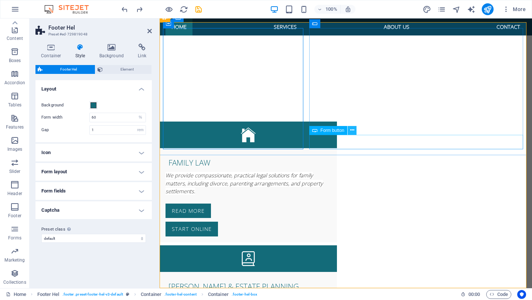
click at [353, 133] on icon at bounding box center [352, 130] width 4 height 8
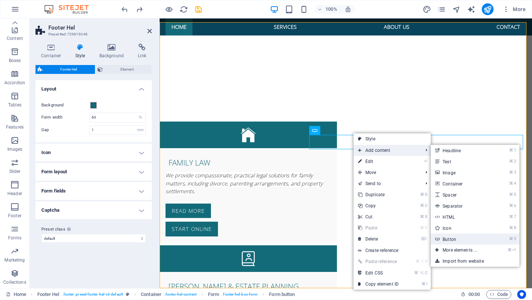
click at [450, 241] on link "⌘ 9 Button" at bounding box center [461, 239] width 61 height 11
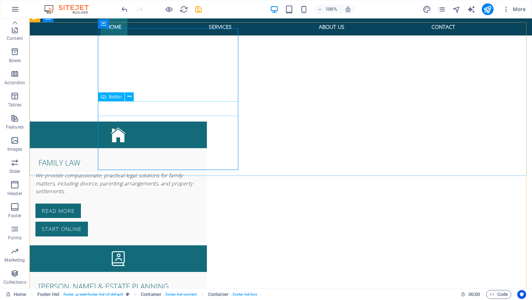
click at [128, 97] on icon at bounding box center [129, 97] width 4 height 8
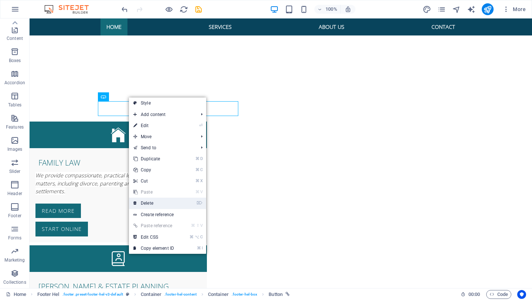
click at [145, 203] on link "⌦ Delete" at bounding box center [154, 203] width 50 height 11
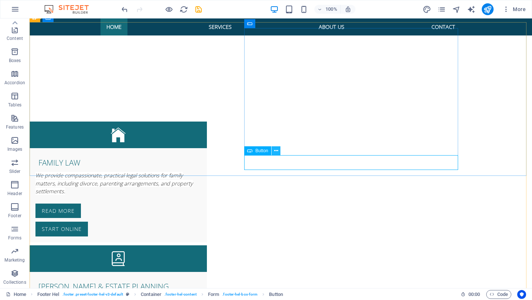
click at [277, 150] on icon at bounding box center [276, 151] width 4 height 8
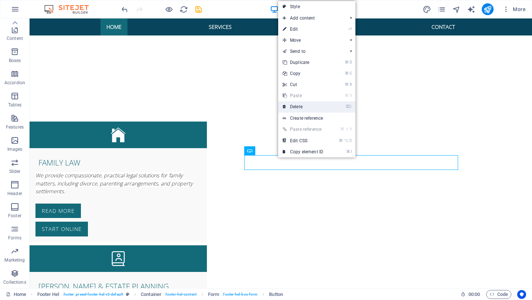
click at [297, 106] on link "⌦ Delete" at bounding box center [303, 106] width 50 height 11
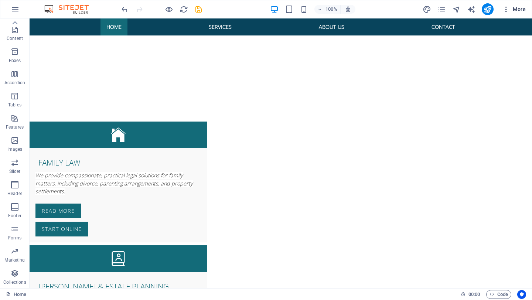
click at [506, 8] on icon "button" at bounding box center [506, 9] width 7 height 7
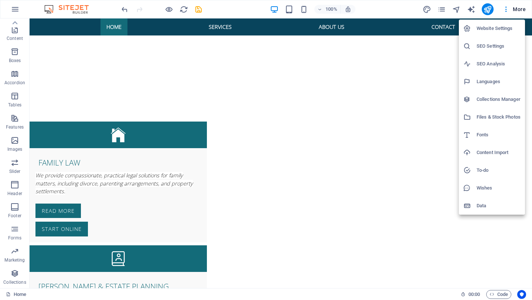
click at [519, 9] on div at bounding box center [266, 150] width 532 height 300
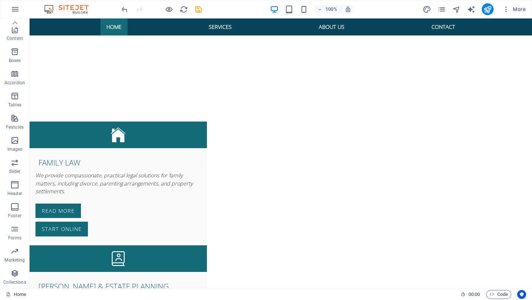
click at [519, 9] on span "More" at bounding box center [514, 9] width 23 height 7
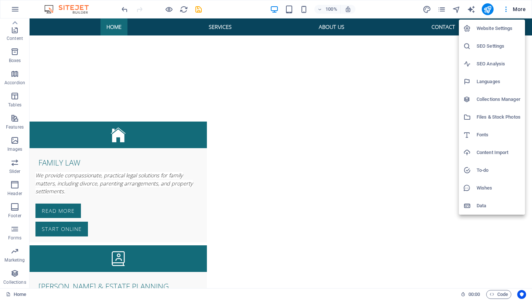
click at [140, 137] on div at bounding box center [266, 150] width 532 height 300
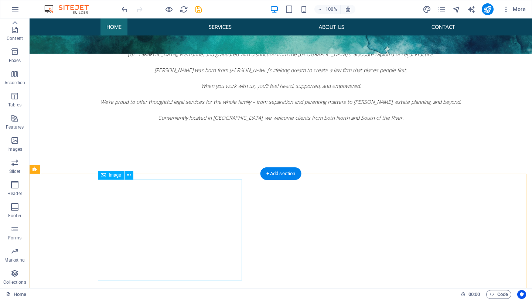
scroll to position [0, 0]
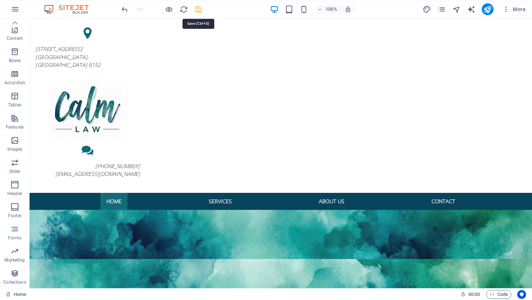
click at [200, 10] on icon "save" at bounding box center [198, 9] width 8 height 8
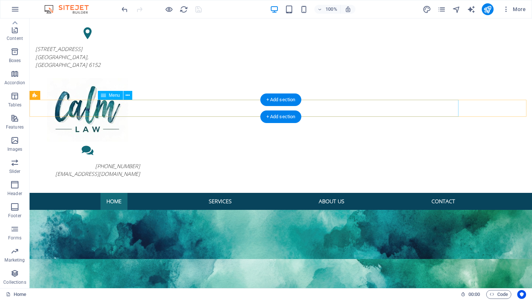
click at [216, 193] on nav "Home Services About Us Contact" at bounding box center [281, 201] width 361 height 17
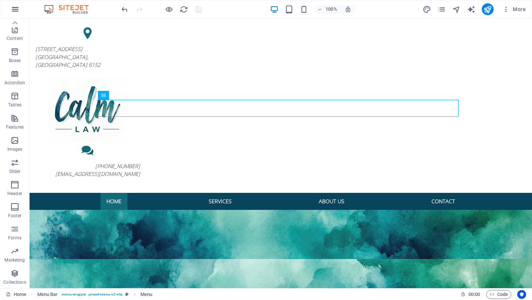
click at [14, 8] on icon "button" at bounding box center [15, 9] width 9 height 9
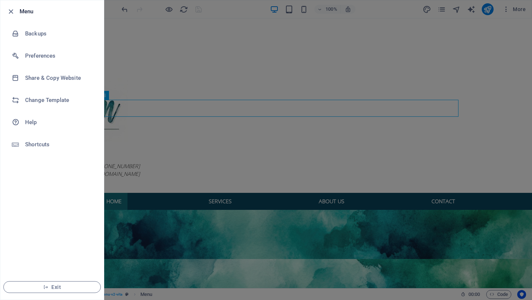
click at [174, 73] on div at bounding box center [266, 150] width 532 height 300
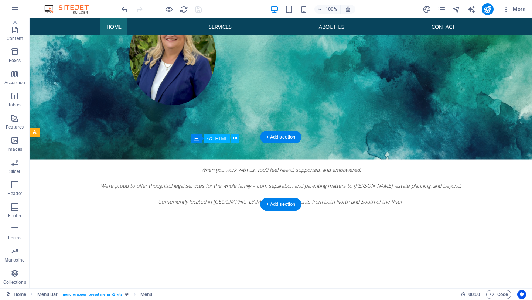
scroll to position [378, 0]
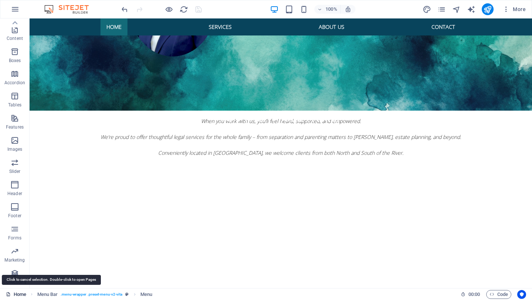
click at [19, 293] on link "Home" at bounding box center [16, 294] width 20 height 9
click at [21, 294] on link "Home" at bounding box center [16, 294] width 20 height 9
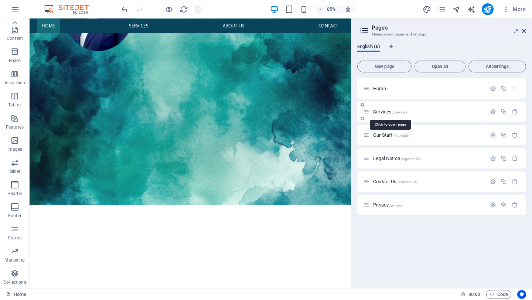
click at [388, 111] on span "Services /services" at bounding box center [390, 112] width 34 height 6
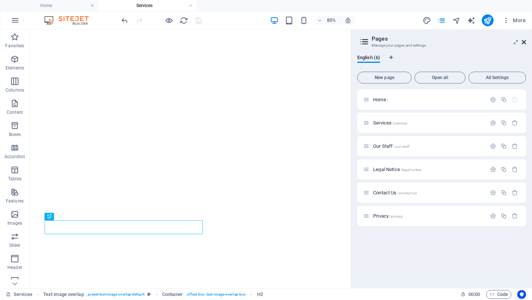
click at [525, 42] on icon at bounding box center [524, 42] width 4 height 6
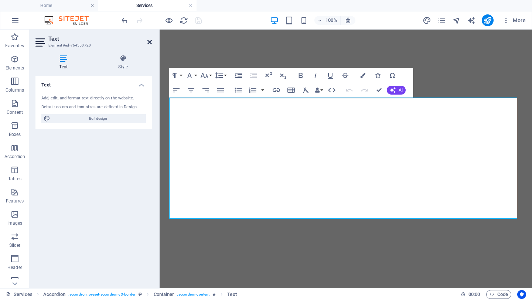
click at [149, 41] on icon at bounding box center [149, 42] width 4 height 6
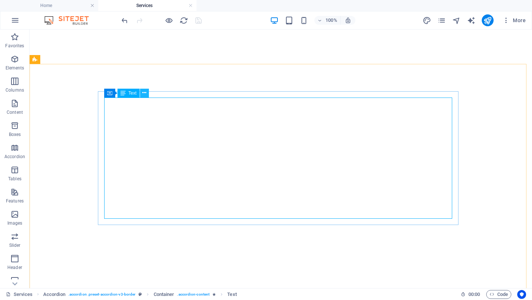
click at [146, 94] on icon at bounding box center [144, 93] width 4 height 8
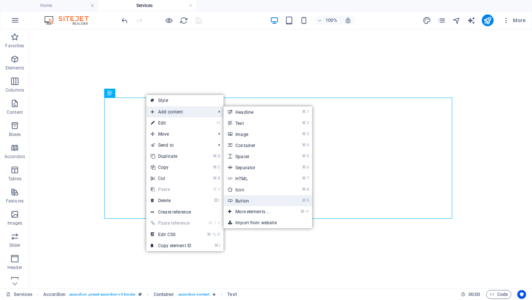
click at [247, 199] on link "⌘ 9 Button" at bounding box center [254, 200] width 61 height 11
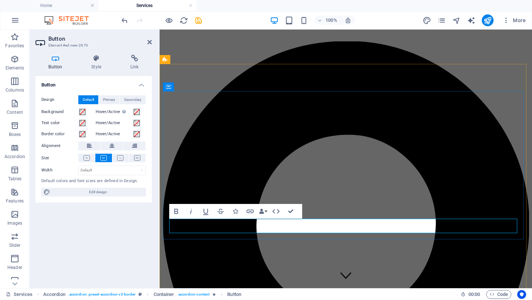
scroll to position [284, 0]
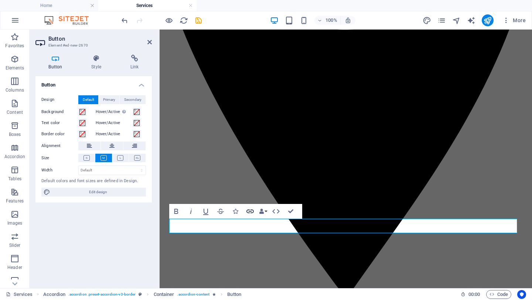
click at [249, 212] on icon "button" at bounding box center [250, 211] width 9 height 9
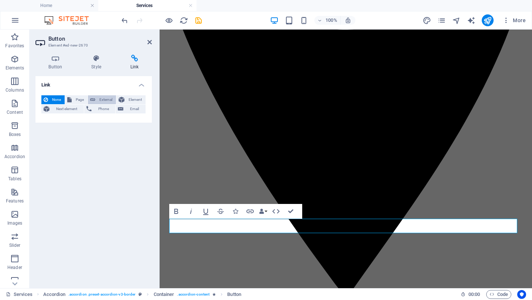
click at [101, 98] on span "External" at bounding box center [106, 99] width 16 height 9
select select "blank"
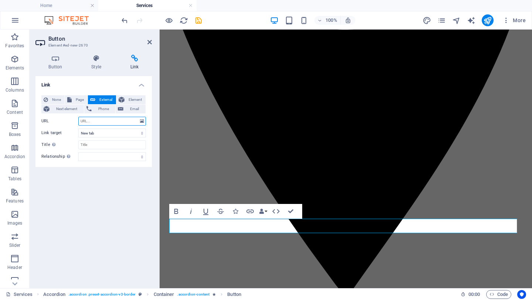
paste input "[URL][DOMAIN_NAME]"
type input "[URL][DOMAIN_NAME]"
click at [105, 207] on div "Link None Page External Element Next element Phone Email Page Home Services Our…" at bounding box center [93, 179] width 116 height 206
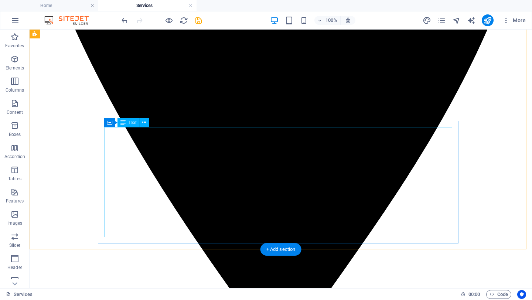
scroll to position [404, 0]
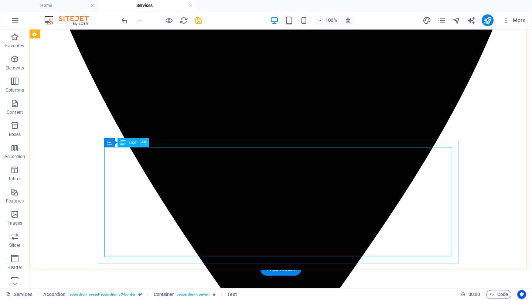
click at [146, 144] on icon at bounding box center [144, 143] width 4 height 8
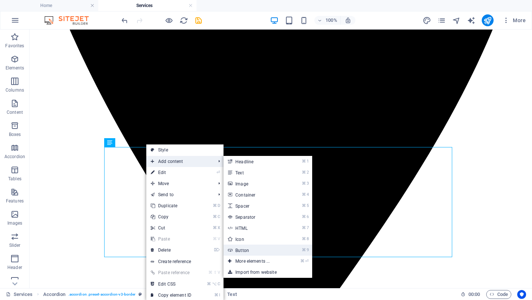
click at [247, 246] on link "⌘ 9 Button" at bounding box center [254, 250] width 61 height 11
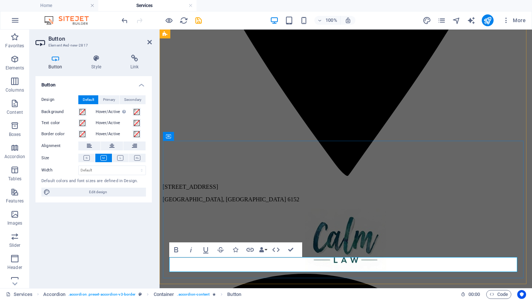
click at [248, 249] on icon "button" at bounding box center [250, 249] width 9 height 9
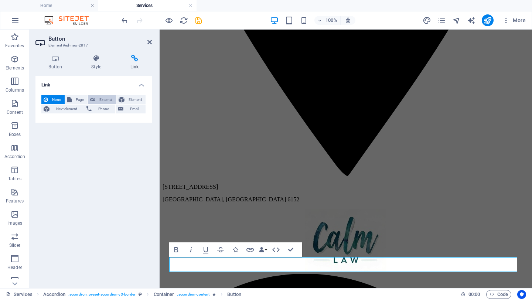
click at [103, 97] on span "External" at bounding box center [106, 99] width 16 height 9
select select "blank"
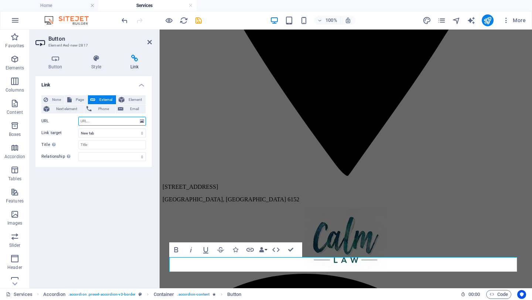
click at [95, 121] on input "URL" at bounding box center [112, 121] width 68 height 9
paste input "[URL][DOMAIN_NAME][PERSON_NAME]"
type input "[URL][DOMAIN_NAME][PERSON_NAME]"
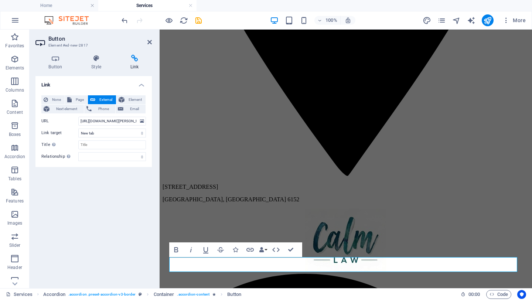
click at [96, 184] on div "Link None Page External Element Next element Phone Email Page Home Services Our…" at bounding box center [93, 179] width 116 height 206
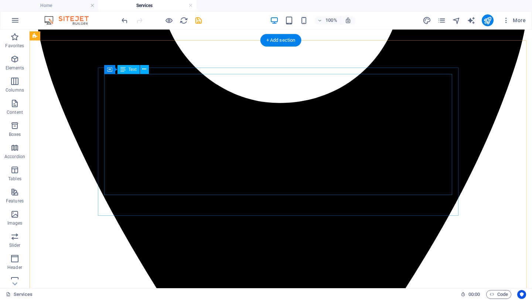
scroll to position [312, 0]
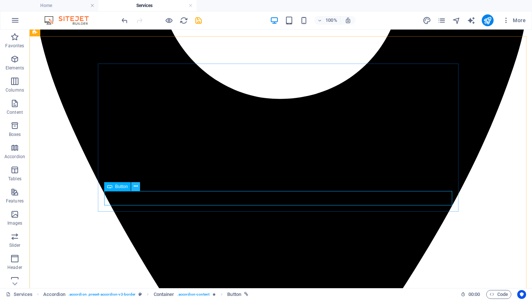
click at [137, 187] on icon at bounding box center [136, 187] width 4 height 8
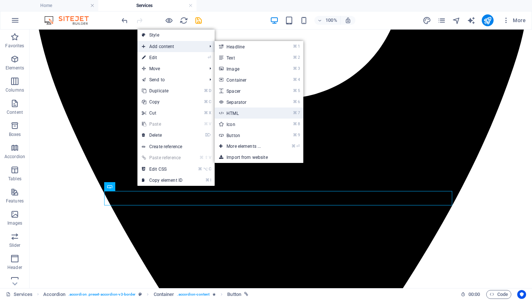
click at [234, 113] on link "⌘ 7 HTML" at bounding box center [245, 113] width 61 height 11
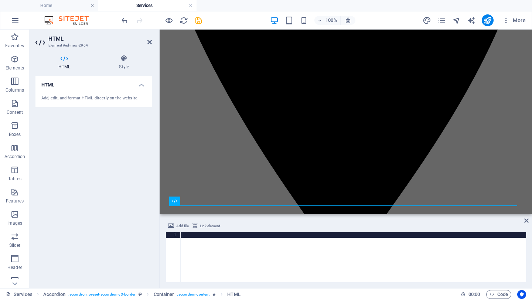
click at [209, 249] on div at bounding box center [353, 263] width 346 height 62
paste textarea "<iframe src="[URL][DOMAIN_NAME][DOMAIN_NAME][PERSON_NAME]" style="display: bloc…"
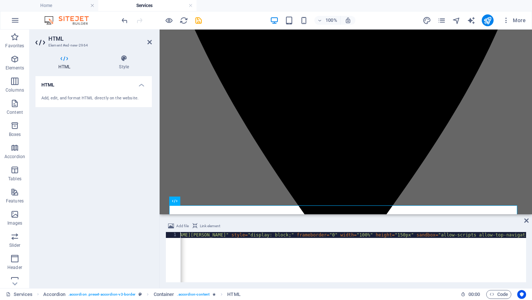
scroll to position [0, 115]
click at [415, 237] on div "< iframe src = "[URL][DOMAIN_NAME][DOMAIN_NAME][PERSON_NAME]" style = "display:…" at bounding box center [469, 262] width 806 height 61
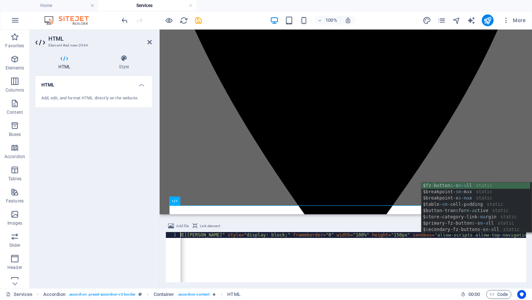
scroll to position [0, 31]
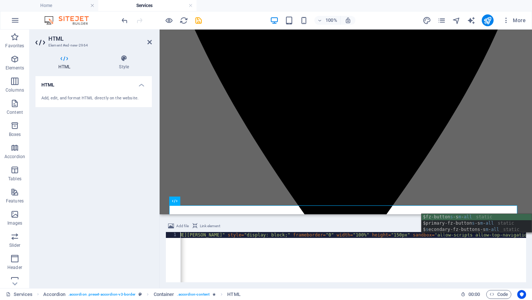
click at [405, 251] on div "< iframe src = "[URL][DOMAIN_NAME][DOMAIN_NAME][PERSON_NAME]" style = "display:…" at bounding box center [483, 262] width 835 height 61
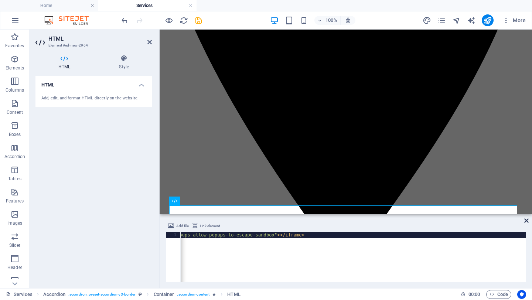
type textarea "<iframe src="[URL][DOMAIN_NAME][DOMAIN_NAME][PERSON_NAME]" style="display: bloc…"
click at [527, 221] on icon at bounding box center [526, 221] width 4 height 6
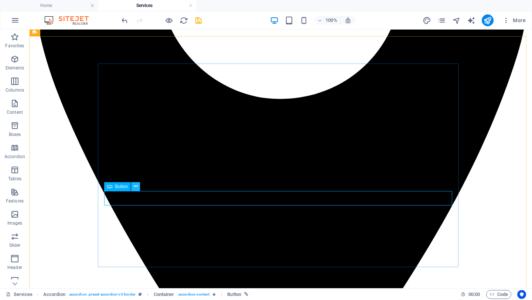
click at [136, 188] on icon at bounding box center [136, 187] width 4 height 8
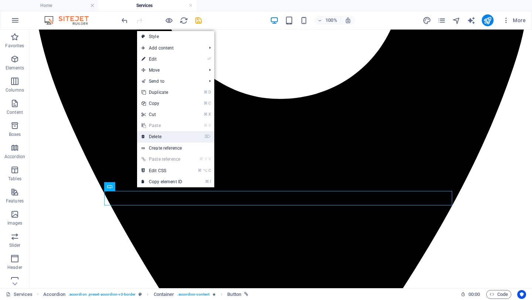
click at [157, 136] on link "⌦ Delete" at bounding box center [162, 136] width 50 height 11
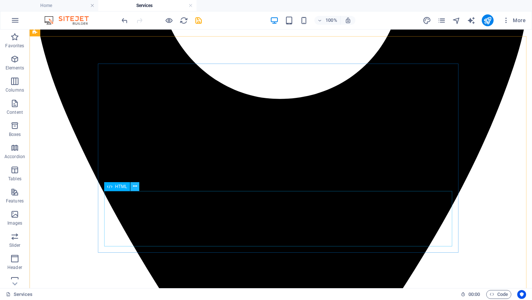
click at [137, 187] on icon at bounding box center [135, 187] width 4 height 8
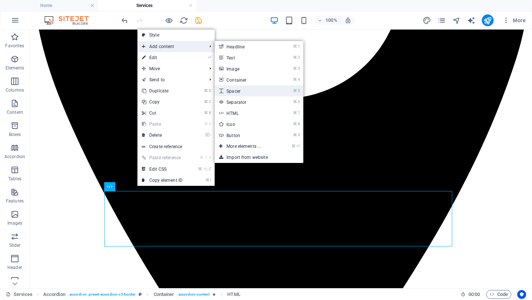
click at [236, 93] on link "⌘ 5 Spacer" at bounding box center [245, 90] width 61 height 11
select select "px"
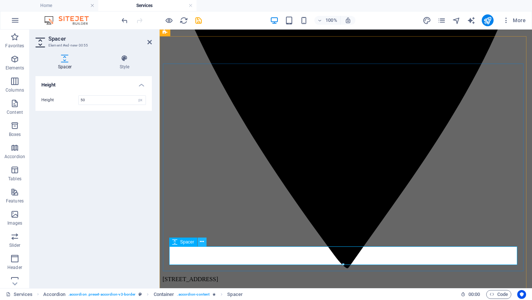
click at [203, 243] on icon at bounding box center [202, 242] width 4 height 8
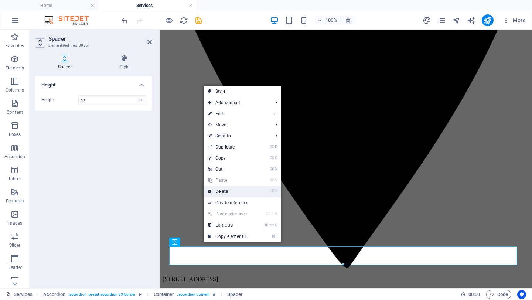
click at [222, 193] on link "⌦ Delete" at bounding box center [229, 191] width 50 height 11
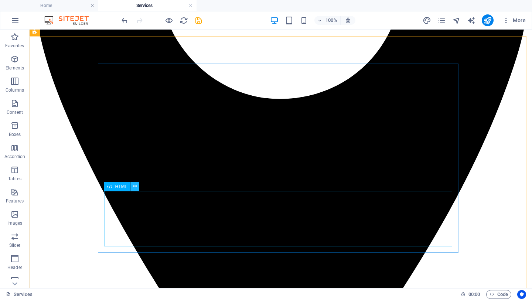
click at [135, 187] on icon at bounding box center [135, 187] width 4 height 8
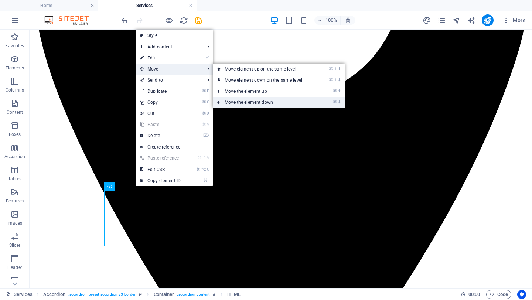
click at [246, 101] on link "⌘ ⬇ Move the element down" at bounding box center [265, 102] width 104 height 11
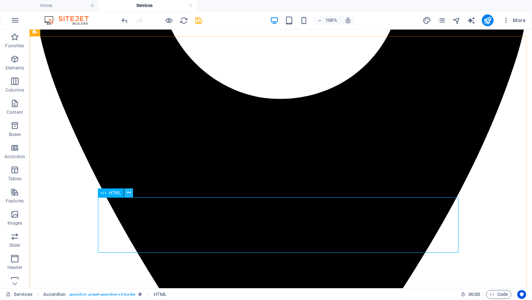
click at [130, 193] on icon at bounding box center [129, 193] width 4 height 8
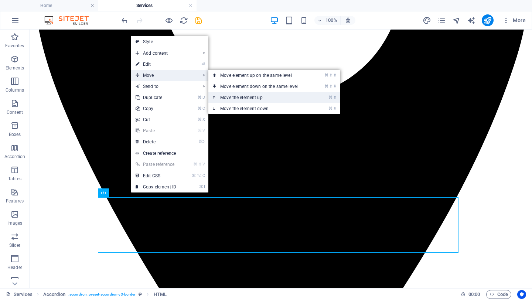
click at [232, 98] on link "⌘ ⬆ Move the element up" at bounding box center [260, 97] width 104 height 11
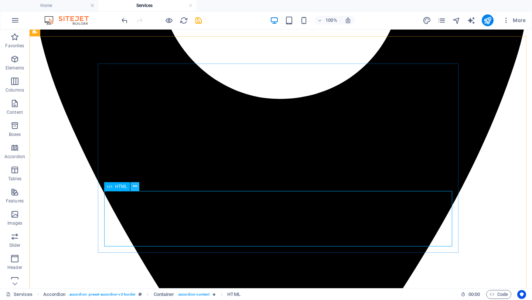
click at [135, 188] on icon at bounding box center [135, 187] width 4 height 8
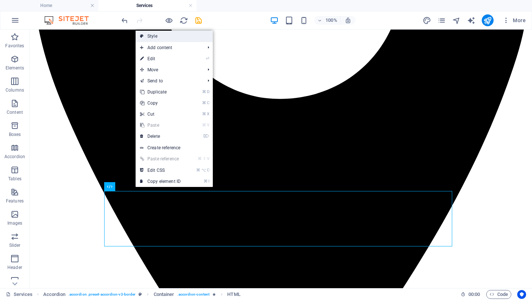
click at [155, 37] on link "Style" at bounding box center [174, 36] width 77 height 11
select select "rem"
select select "preset-accordion-v3-border"
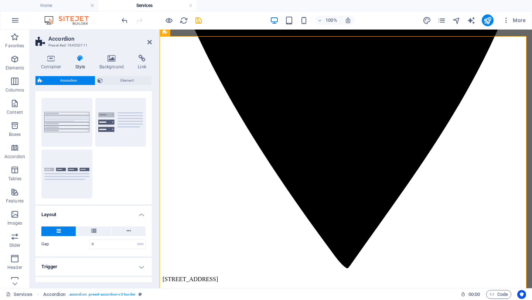
scroll to position [0, 0]
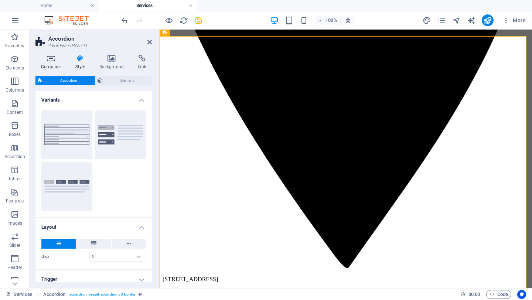
click at [51, 63] on h4 "Container" at bounding box center [52, 63] width 34 height 16
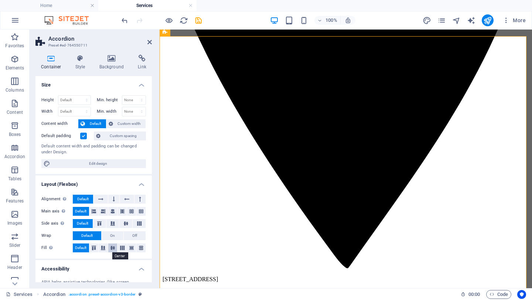
click at [112, 248] on icon at bounding box center [112, 248] width 9 height 4
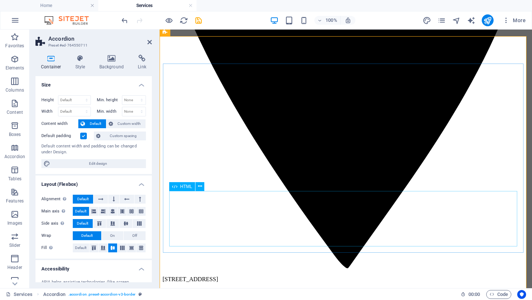
click at [113, 199] on icon at bounding box center [114, 199] width 2 height 9
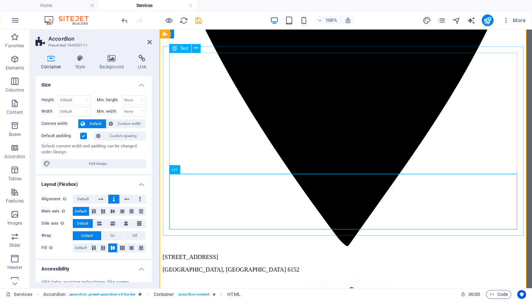
scroll to position [320, 0]
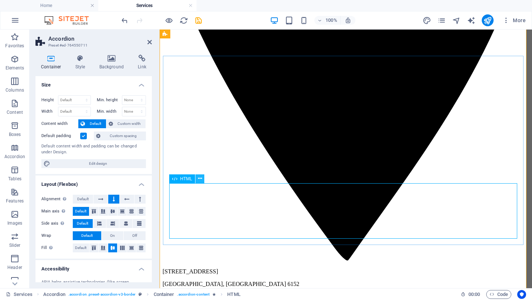
click at [199, 180] on icon at bounding box center [200, 179] width 4 height 8
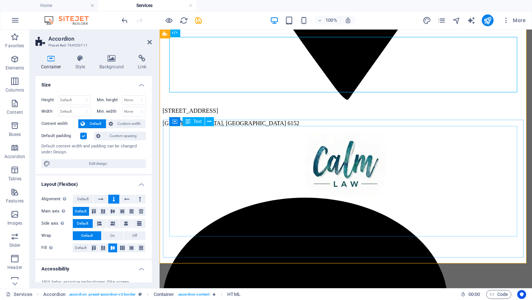
scroll to position [481, 0]
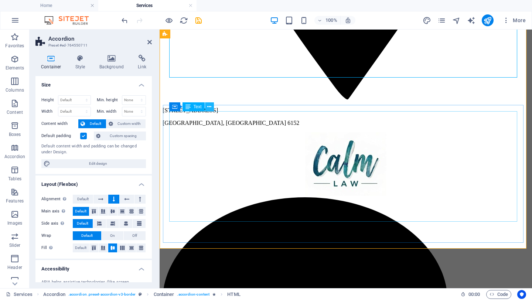
click at [209, 108] on icon at bounding box center [209, 107] width 4 height 8
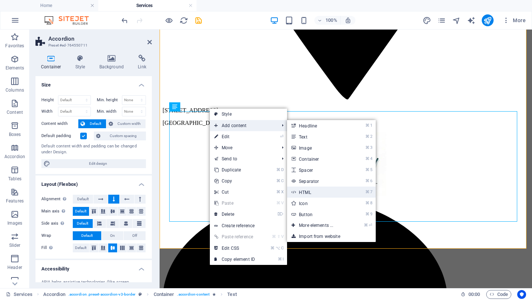
click at [310, 192] on link "⌘ 7 HTML" at bounding box center [317, 192] width 61 height 11
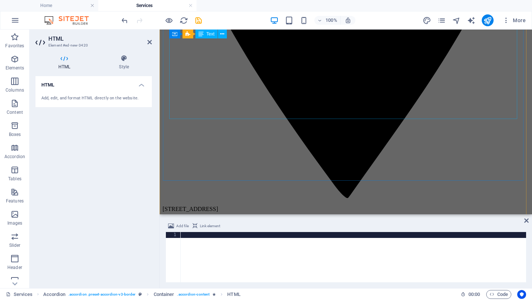
scroll to position [384, 0]
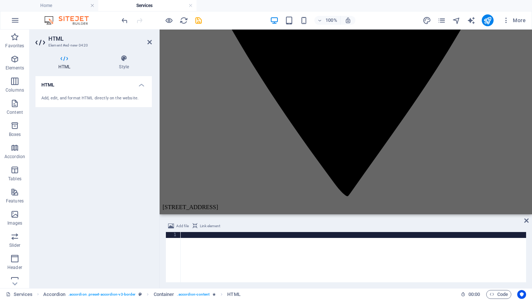
click at [209, 252] on div at bounding box center [353, 263] width 346 height 62
click at [195, 248] on div at bounding box center [353, 263] width 346 height 62
paste textarea "<iframe src="[URL][DOMAIN_NAME][DOMAIN_NAME][PERSON_NAME]" style="display: bloc…"
click at [454, 236] on div "< iframe src = "[URL][DOMAIN_NAME][DOMAIN_NAME][PERSON_NAME]" style = "display:…" at bounding box center [508, 262] width 806 height 61
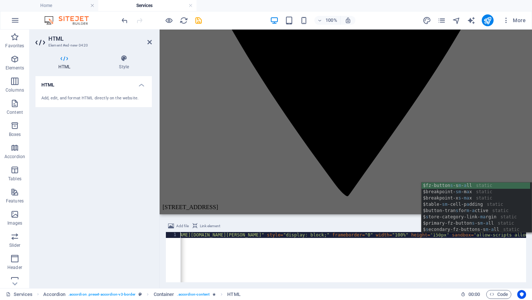
scroll to position [0, 31]
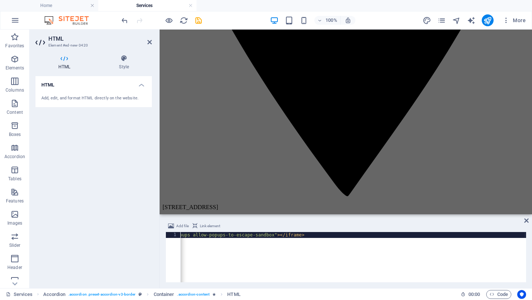
click at [470, 264] on div "< iframe src = "[URL][DOMAIN_NAME][DOMAIN_NAME][PERSON_NAME]" style = "display:…" at bounding box center [108, 262] width 835 height 61
type textarea "<iframe src="[URL][DOMAIN_NAME][DOMAIN_NAME][PERSON_NAME]" style="display: bloc…"
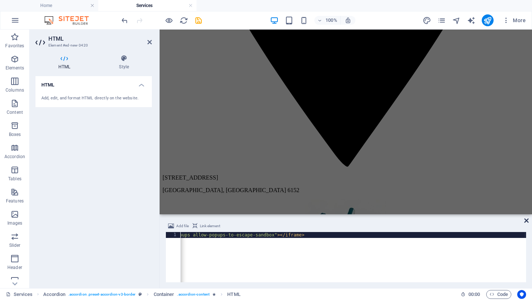
click at [526, 221] on icon at bounding box center [526, 221] width 4 height 6
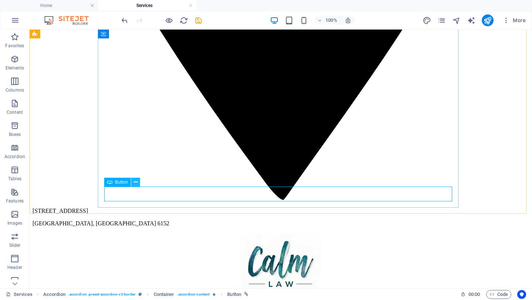
click at [135, 183] on icon at bounding box center [136, 182] width 4 height 8
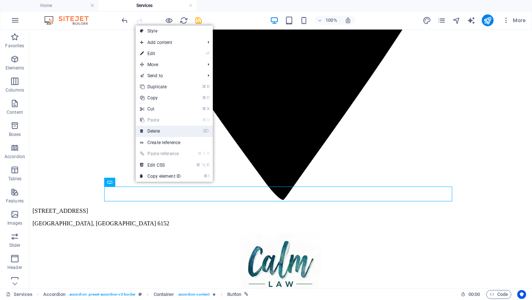
click at [154, 133] on link "⌦ Delete" at bounding box center [161, 131] width 50 height 11
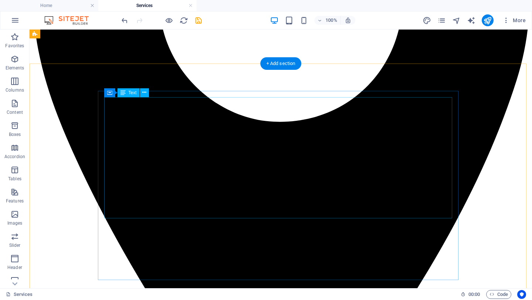
scroll to position [285, 0]
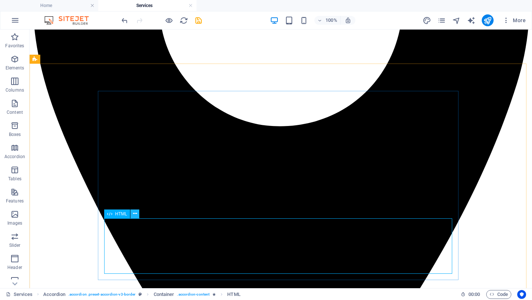
click at [135, 214] on icon at bounding box center [135, 214] width 4 height 8
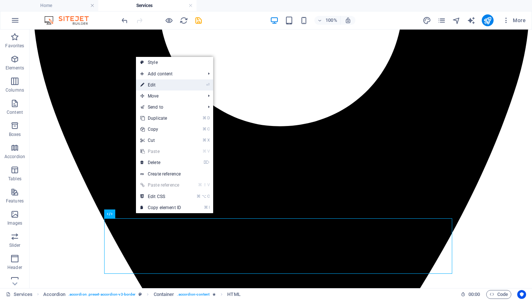
click at [151, 88] on link "⏎ Edit" at bounding box center [161, 84] width 50 height 11
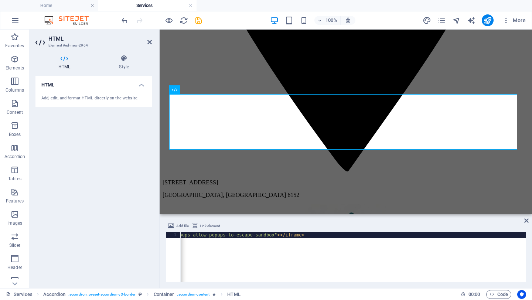
paste textarea
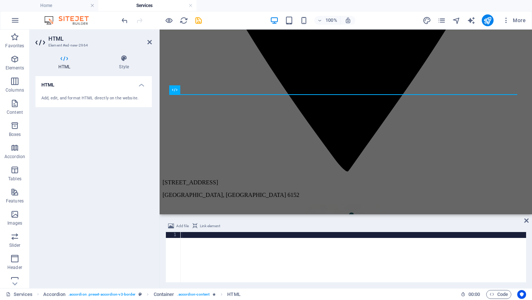
paste textarea "<iframe src="[URL][DOMAIN_NAME][DOMAIN_NAME]" style="display: block;" framebord…"
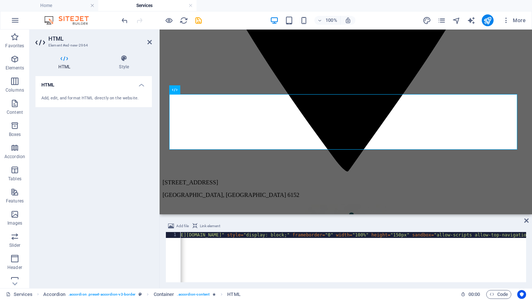
scroll to position [0, 98]
click at [415, 237] on div "< iframe src = "[URL][DOMAIN_NAME][DOMAIN_NAME]" style = "display: block;" fram…" at bounding box center [477, 262] width 790 height 61
click at [420, 265] on div "< iframe src = "[URL][DOMAIN_NAME][DOMAIN_NAME]" style = "display: block;" fram…" at bounding box center [116, 262] width 819 height 61
type textarea "<iframe src="[URL][DOMAIN_NAME][DOMAIN_NAME]" style="display: block;" framebord…"
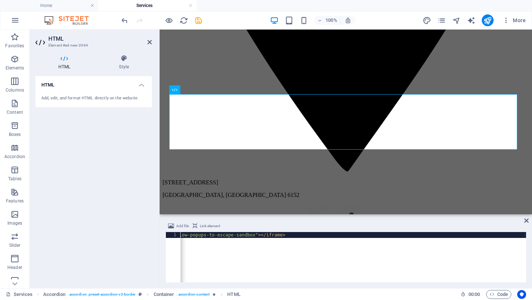
click at [529, 220] on div "Add file Link element <iframe src="[URL][DOMAIN_NAME][DOMAIN_NAME]" style="disp…" at bounding box center [346, 252] width 372 height 72
click at [527, 221] on icon at bounding box center [526, 221] width 4 height 6
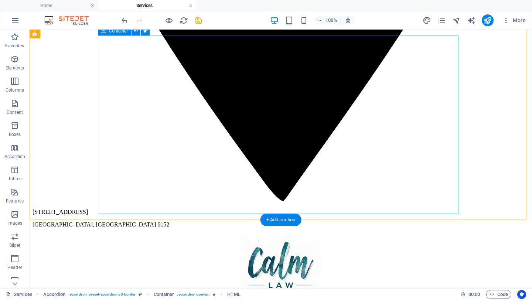
scroll to position [574, 0]
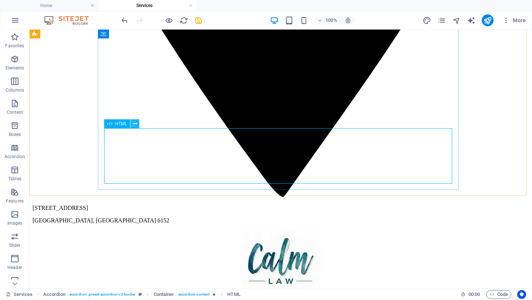
click at [136, 124] on icon at bounding box center [135, 124] width 4 height 8
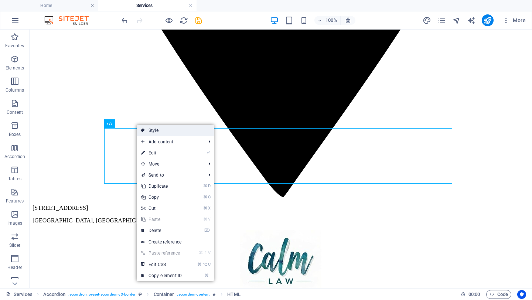
click at [152, 133] on link "Style" at bounding box center [175, 130] width 77 height 11
select select "rem"
select select "px"
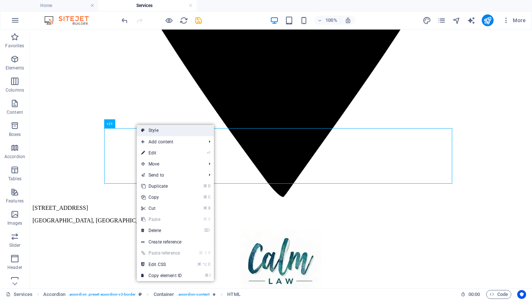
select select "preset-accordion-v3-border"
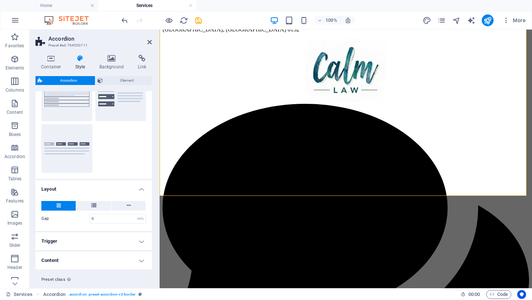
scroll to position [54, 0]
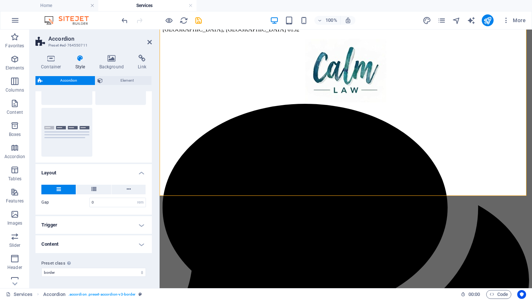
click at [107, 246] on h4 "Content" at bounding box center [93, 244] width 116 height 18
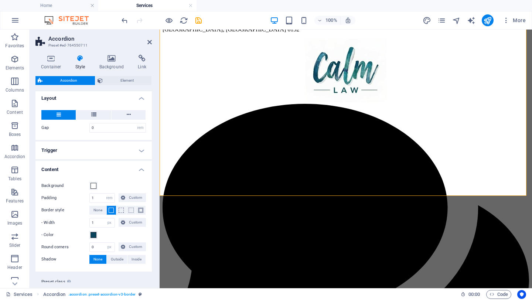
scroll to position [129, 0]
click at [124, 197] on icon at bounding box center [123, 198] width 4 height 9
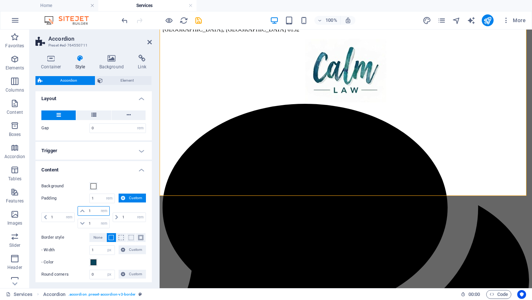
click at [91, 211] on input "1" at bounding box center [98, 211] width 22 height 9
type input "5"
select select "DISABLED_OPTION_VALUE"
click at [61, 206] on div "1 px rem % vh vw" at bounding box center [58, 217] width 35 height 22
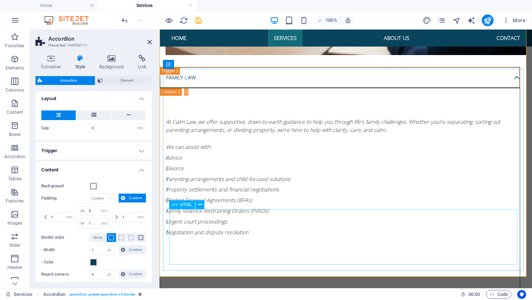
scroll to position [578, 0]
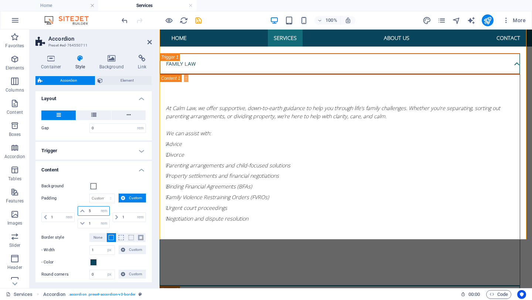
click at [91, 212] on input "5" at bounding box center [98, 211] width 22 height 9
type input "1"
select select "rem"
type input "1"
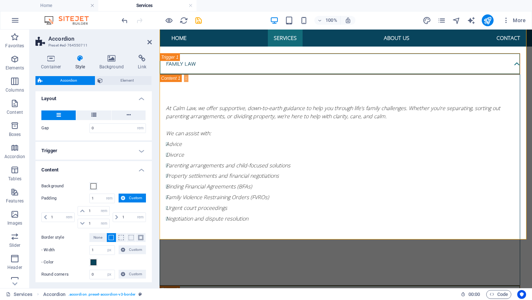
click at [54, 206] on div "1 px rem % vh vw" at bounding box center [58, 217] width 35 height 22
click at [138, 168] on h4 "Content" at bounding box center [93, 167] width 116 height 13
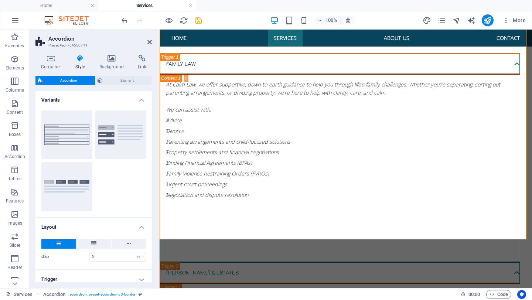
scroll to position [554, 0]
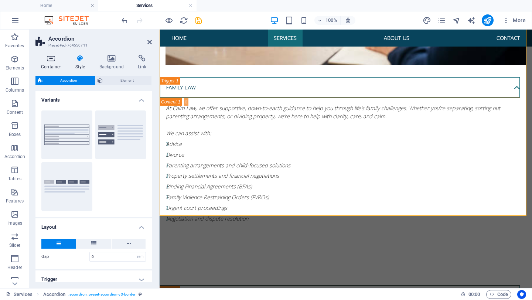
click at [49, 62] on h4 "Container" at bounding box center [52, 63] width 34 height 16
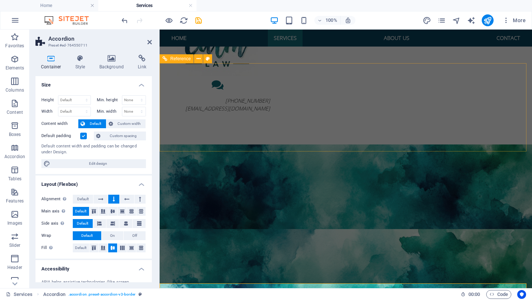
scroll to position [65, 0]
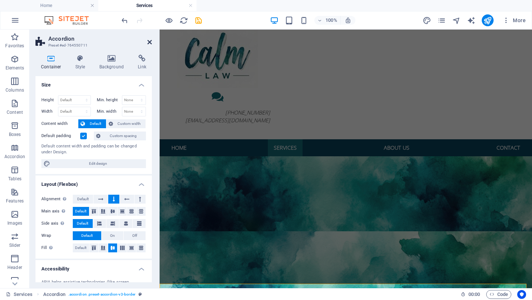
click at [149, 42] on icon at bounding box center [149, 42] width 4 height 6
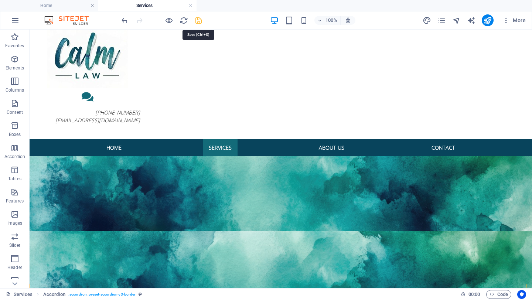
click at [199, 19] on icon "save" at bounding box center [198, 20] width 8 height 8
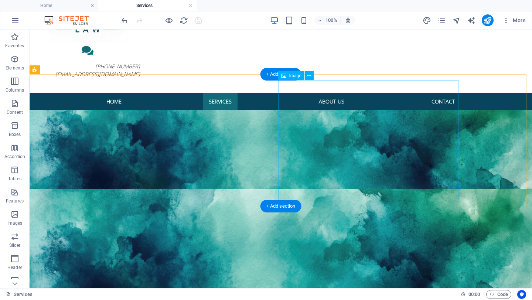
scroll to position [65, 0]
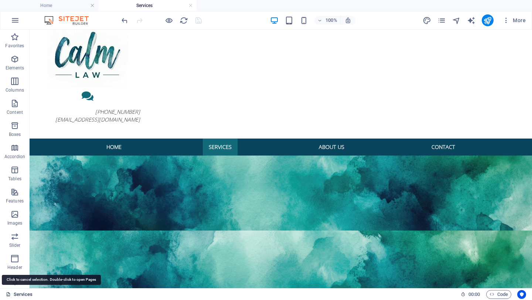
click at [9, 294] on icon at bounding box center [8, 294] width 5 height 5
click at [23, 293] on link "Services" at bounding box center [19, 294] width 27 height 9
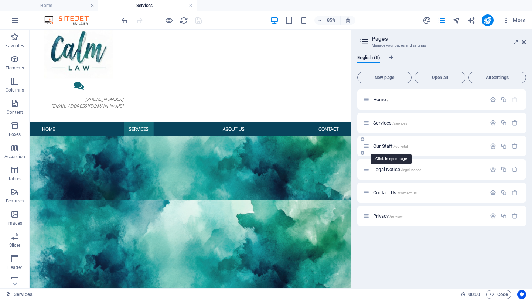
click at [384, 147] on span "Our Staff /our-staff" at bounding box center [391, 146] width 36 height 6
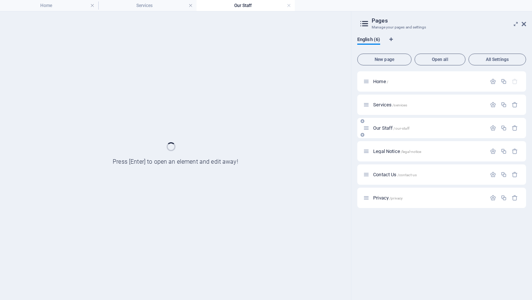
scroll to position [0, 0]
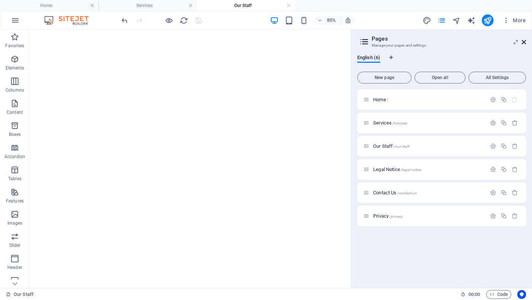
click at [524, 41] on icon at bounding box center [524, 42] width 4 height 6
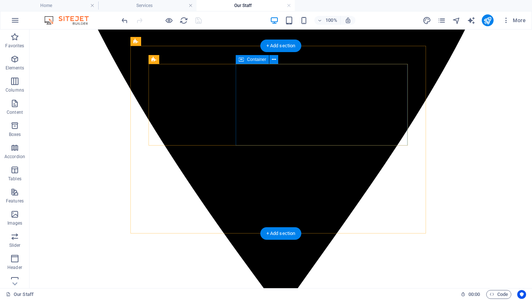
scroll to position [464, 0]
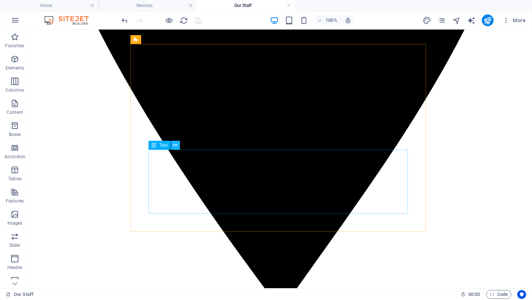
click at [176, 144] on icon at bounding box center [175, 146] width 4 height 8
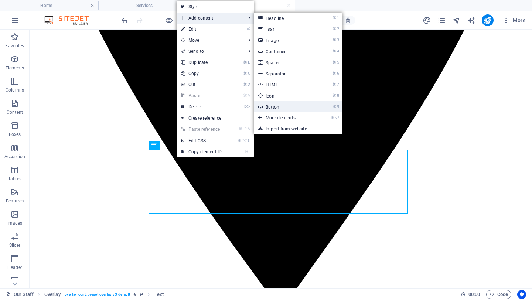
click at [273, 105] on link "⌘ 9 Button" at bounding box center [284, 106] width 61 height 11
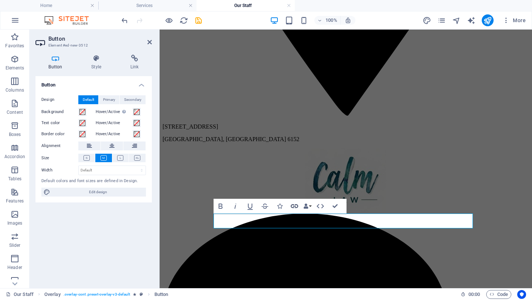
click at [293, 205] on icon "button" at bounding box center [294, 206] width 9 height 9
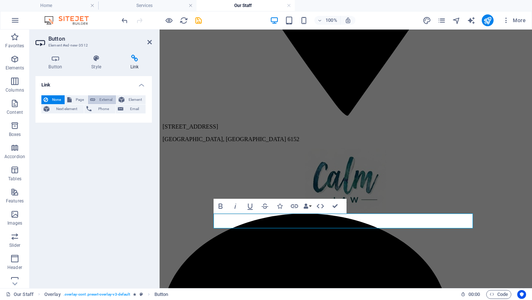
click at [96, 101] on button "External" at bounding box center [102, 99] width 28 height 9
select select "blank"
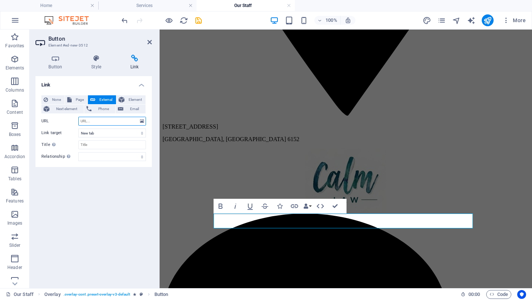
paste input "[URL][DOMAIN_NAME][PERSON_NAME]"
type input "[URL][DOMAIN_NAME][PERSON_NAME]"
click at [106, 219] on div "Link None Page External Element Next element Phone Email Page Home Services Our…" at bounding box center [93, 179] width 116 height 206
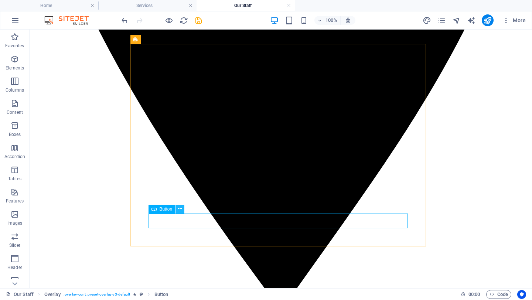
click at [180, 208] on icon at bounding box center [180, 209] width 4 height 8
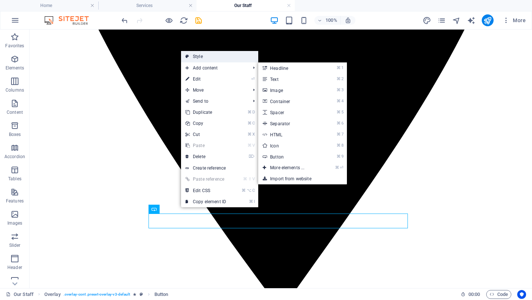
click at [206, 56] on link "Style" at bounding box center [219, 56] width 77 height 11
select select "rem"
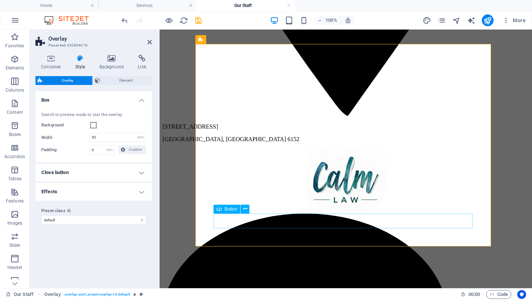
click at [246, 209] on icon at bounding box center [245, 209] width 4 height 8
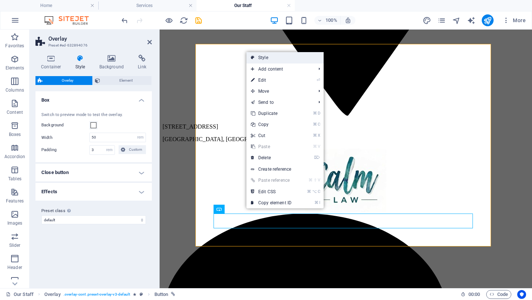
click at [266, 57] on link "Style" at bounding box center [284, 57] width 77 height 11
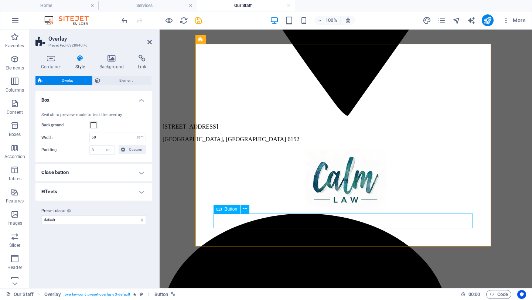
click at [246, 209] on icon at bounding box center [245, 209] width 4 height 8
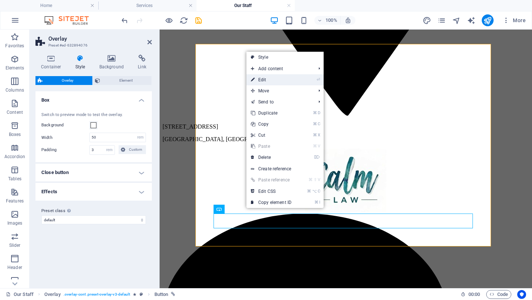
click at [263, 79] on link "⏎ Edit" at bounding box center [271, 79] width 50 height 11
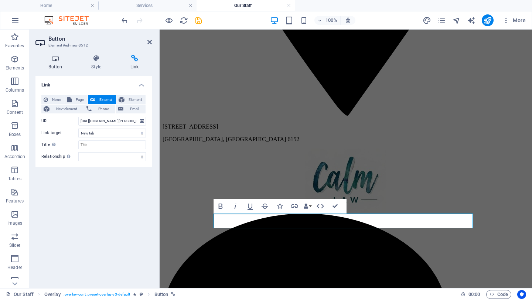
click at [52, 59] on icon at bounding box center [55, 58] width 40 height 7
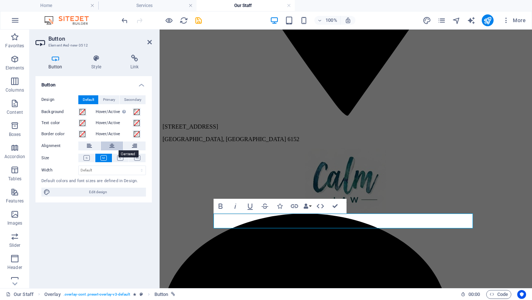
click at [113, 148] on icon at bounding box center [111, 146] width 5 height 9
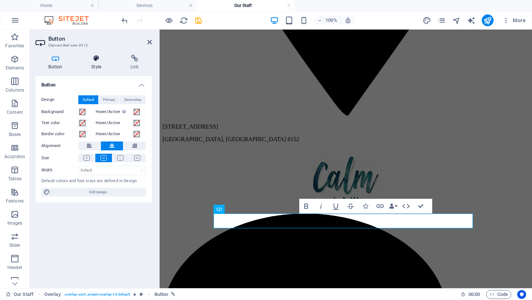
click at [96, 58] on icon at bounding box center [96, 58] width 36 height 7
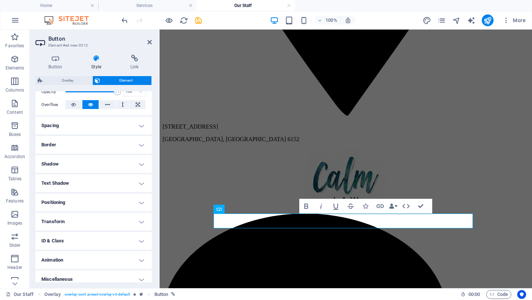
scroll to position [116, 0]
click at [142, 124] on h4 "Spacing" at bounding box center [93, 125] width 116 height 18
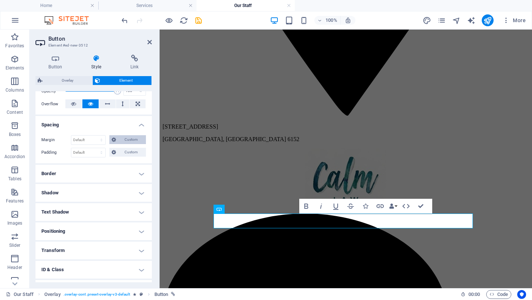
click at [115, 139] on icon at bounding box center [114, 139] width 4 height 9
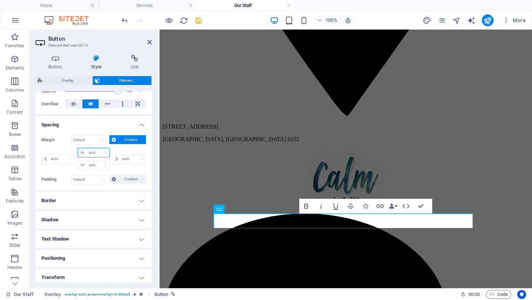
click at [89, 152] on select "auto px % rem vw vh" at bounding box center [93, 152] width 31 height 9
select select "px"
click at [98, 148] on select "auto px % rem vw vh" at bounding box center [93, 152] width 31 height 9
type input "0"
select select "px"
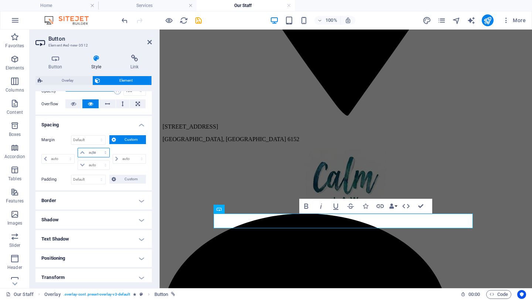
type input "0"
select select "px"
type input "0"
select select "px"
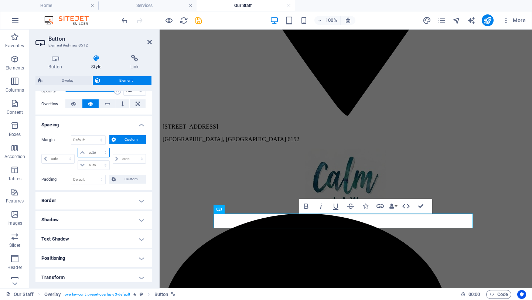
type input "0"
select select "px"
type input "10"
select select "DISABLED_OPTION_VALUE"
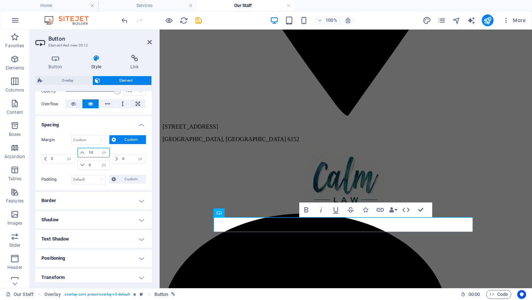
type input "10"
click at [51, 146] on div "Margin Default auto px % rem vw vh Custom Custom 0 auto px % rem vw vh 10 auto …" at bounding box center [93, 153] width 105 height 37
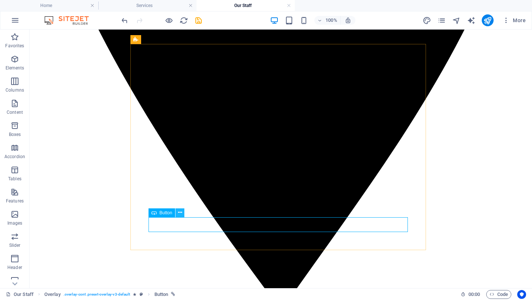
click at [181, 213] on icon at bounding box center [180, 213] width 4 height 8
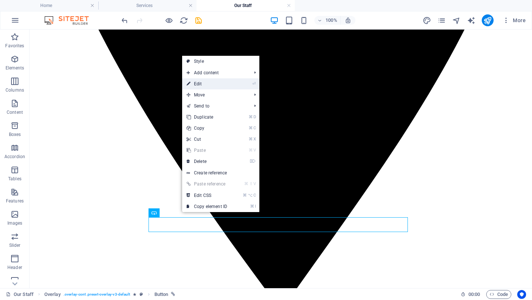
click at [199, 84] on link "⏎ Edit" at bounding box center [207, 83] width 50 height 11
select select "px"
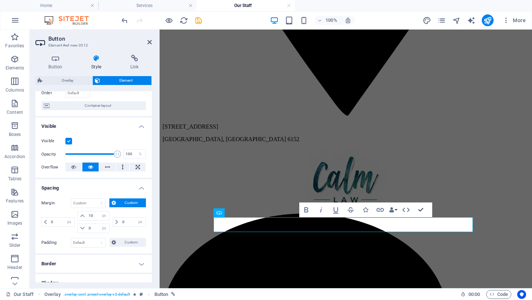
scroll to position [57, 0]
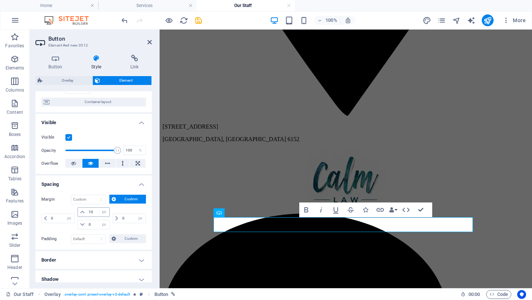
click at [83, 212] on icon at bounding box center [82, 212] width 4 height 4
click at [94, 213] on input "10" at bounding box center [98, 212] width 22 height 9
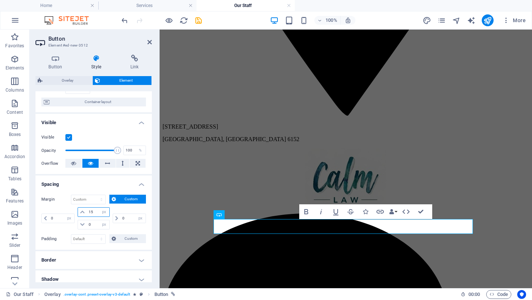
type input "15"
click at [52, 204] on div "Margin Default auto px % rem vw vh Custom Custom 0 auto px % rem vw vh 15 auto …" at bounding box center [93, 213] width 105 height 37
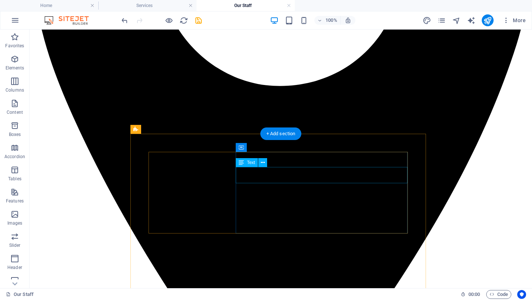
scroll to position [197, 0]
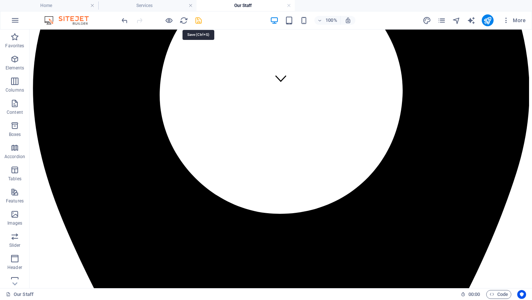
click at [198, 21] on icon "save" at bounding box center [198, 20] width 8 height 8
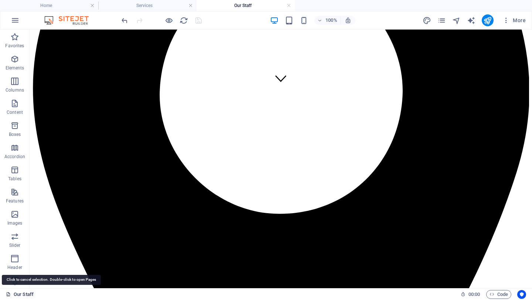
click at [20, 294] on link "Our Staff" at bounding box center [20, 294] width 28 height 9
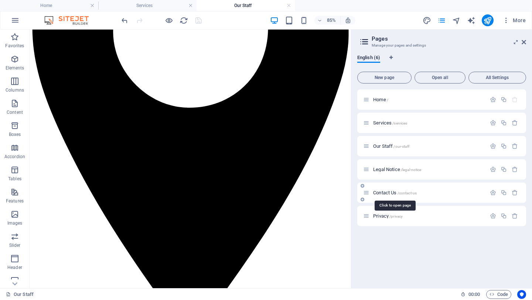
click at [387, 193] on span "Contact Us /contact-us" at bounding box center [395, 193] width 44 height 6
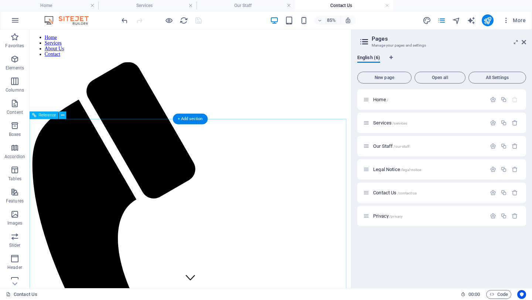
scroll to position [0, 0]
click at [525, 40] on icon at bounding box center [524, 42] width 4 height 6
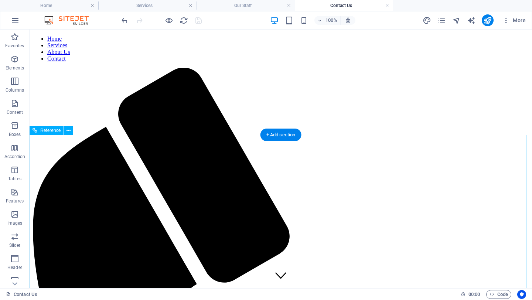
click at [70, 130] on icon at bounding box center [69, 131] width 4 height 8
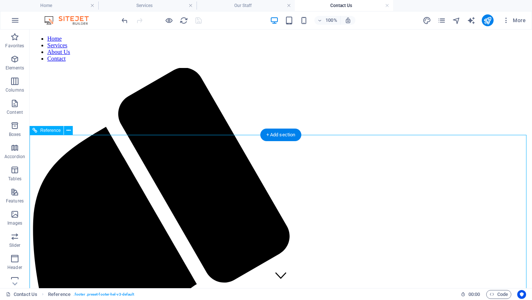
click at [268, 135] on div "+ Add section" at bounding box center [280, 135] width 41 height 13
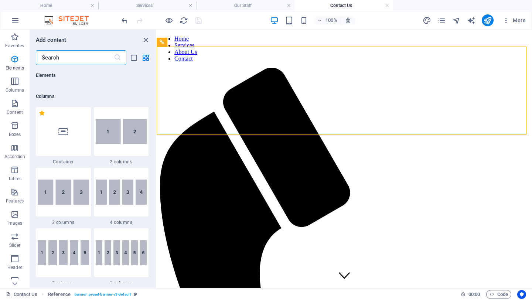
scroll to position [339, 0]
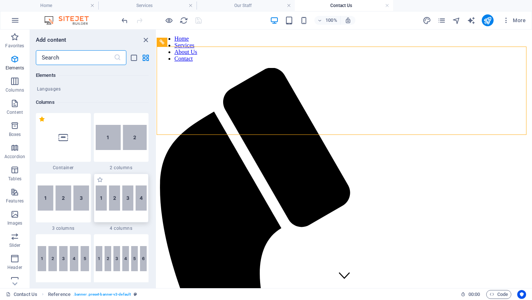
click at [126, 208] on img at bounding box center [121, 197] width 51 height 25
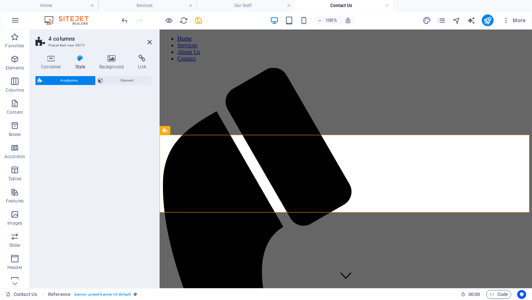
select select "rem"
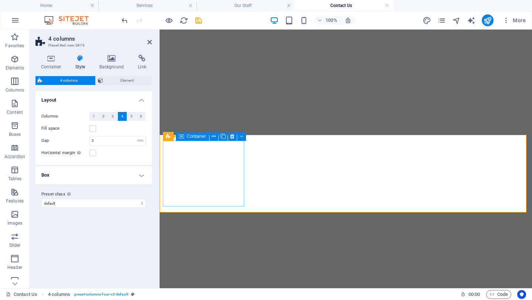
select select "rem"
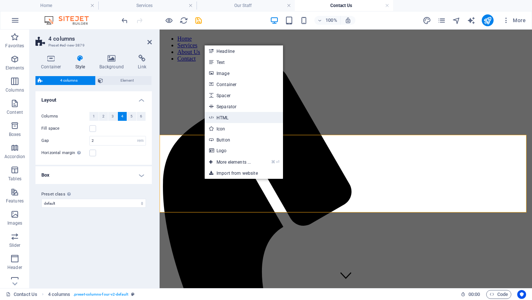
click at [231, 118] on link "HTML" at bounding box center [244, 117] width 78 height 11
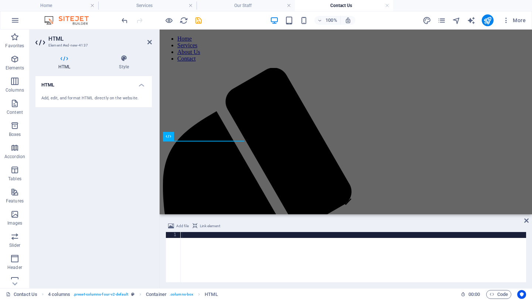
click at [199, 252] on div at bounding box center [353, 263] width 346 height 62
paste textarea "<iframe src="https://s3-ap-southeast-2.amazonaws.com/widgets.settify.com.au/ban…"
type textarea "<iframe src="https://s3-ap-southeast-2.amazonaws.com/widgets.settify.com.au/ban…"
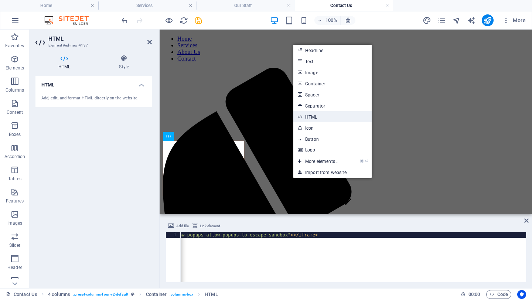
click at [311, 116] on link "HTML" at bounding box center [332, 116] width 78 height 11
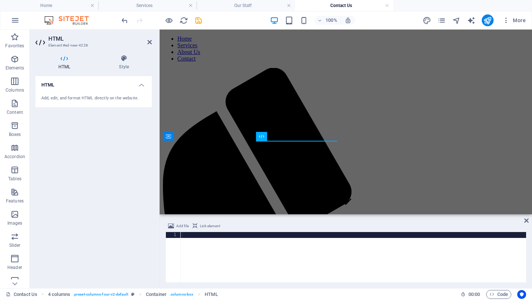
click at [232, 257] on div at bounding box center [353, 263] width 346 height 62
click at [257, 257] on div at bounding box center [353, 263] width 346 height 62
paste textarea "<iframe src="https://s3-ap-southeast-2.amazonaws.com/widgets.settify.com.au/ban…"
type textarea "<iframe src="https://s3-ap-southeast-2.amazonaws.com/widgets.settify.com.au/ban…"
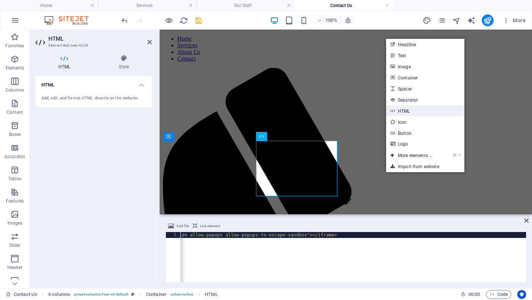
click at [405, 112] on link "HTML" at bounding box center [425, 110] width 78 height 11
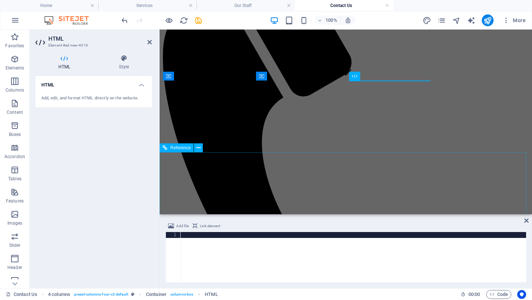
scroll to position [175, 0]
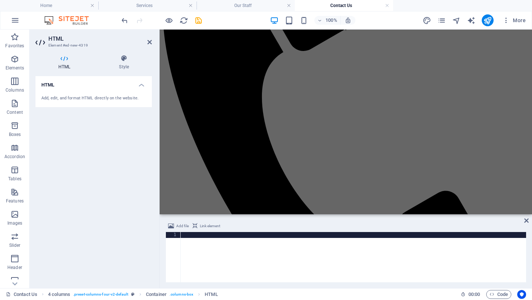
click at [335, 258] on div at bounding box center [353, 263] width 346 height 62
paste textarea "<iframe src="https://s3-ap-southeast-2.amazonaws.com/widgets.settify.com.au/ban…"
type textarea "<iframe src="https://s3-ap-southeast-2.amazonaws.com/widgets.settify.com.au/ban…"
click at [525, 221] on icon at bounding box center [526, 221] width 4 height 6
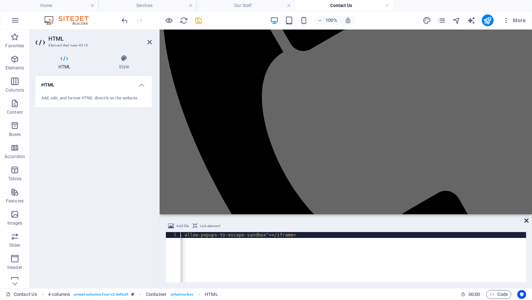
scroll to position [10, 0]
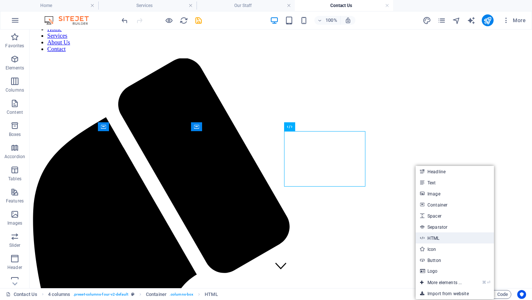
click at [435, 241] on link "HTML" at bounding box center [455, 237] width 78 height 11
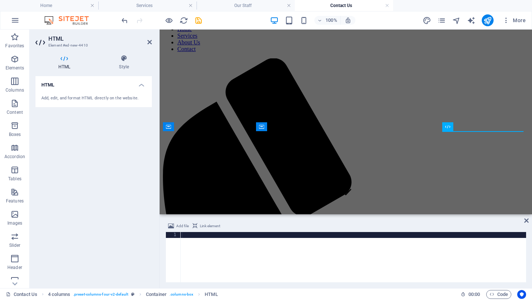
click at [331, 256] on div at bounding box center [353, 263] width 346 height 62
paste textarea "<iframe src="https://s3-ap-southeast-2.amazonaws.com/widgets.settify.com.au/ban…"
type textarea "<iframe src="https://s3-ap-southeast-2.amazonaws.com/widgets.settify.com.au/ban…"
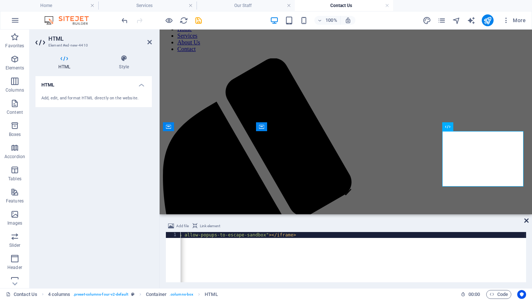
click at [526, 221] on icon at bounding box center [526, 221] width 4 height 6
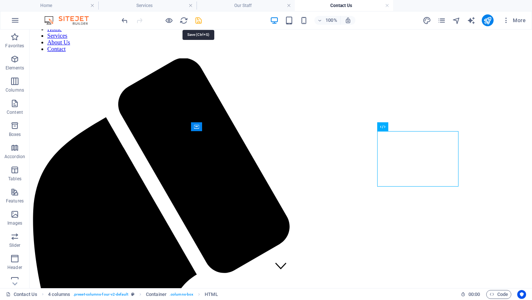
click at [200, 20] on icon "save" at bounding box center [198, 20] width 8 height 8
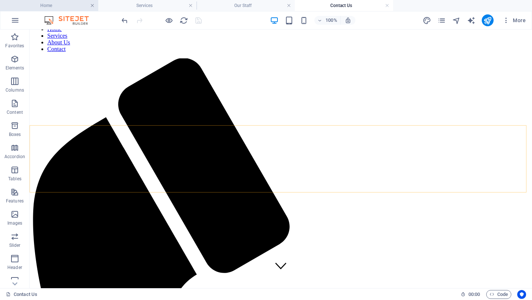
click at [92, 6] on link at bounding box center [92, 5] width 4 height 7
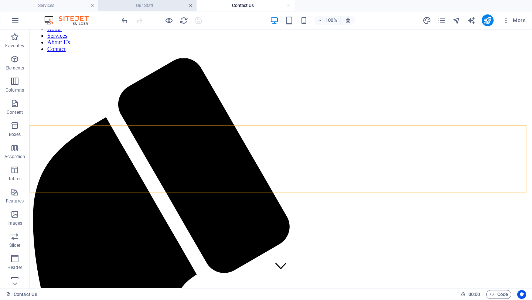
click at [191, 6] on link at bounding box center [190, 5] width 4 height 7
click at [190, 6] on link at bounding box center [190, 5] width 4 height 7
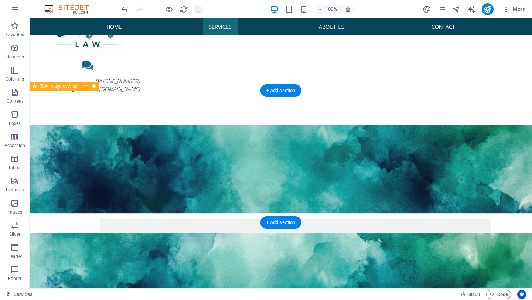
scroll to position [49, 0]
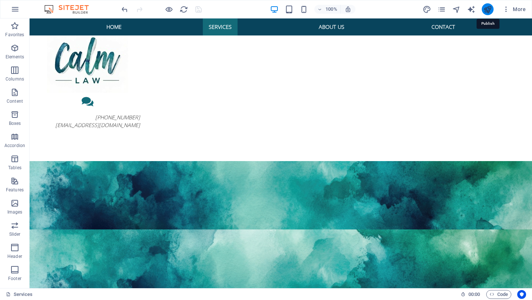
click at [488, 10] on icon "publish" at bounding box center [487, 9] width 8 height 8
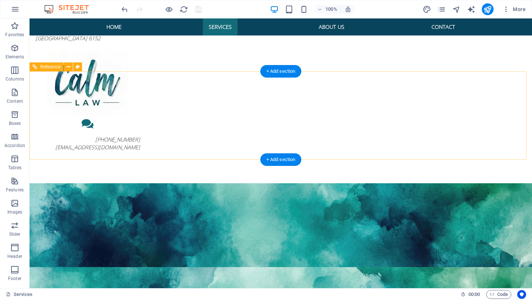
scroll to position [0, 0]
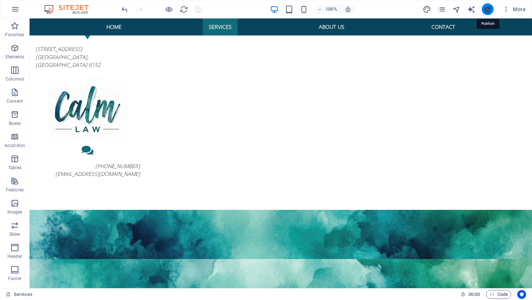
click at [488, 10] on icon "publish" at bounding box center [487, 9] width 8 height 8
